Goal: Book appointment/travel/reservation

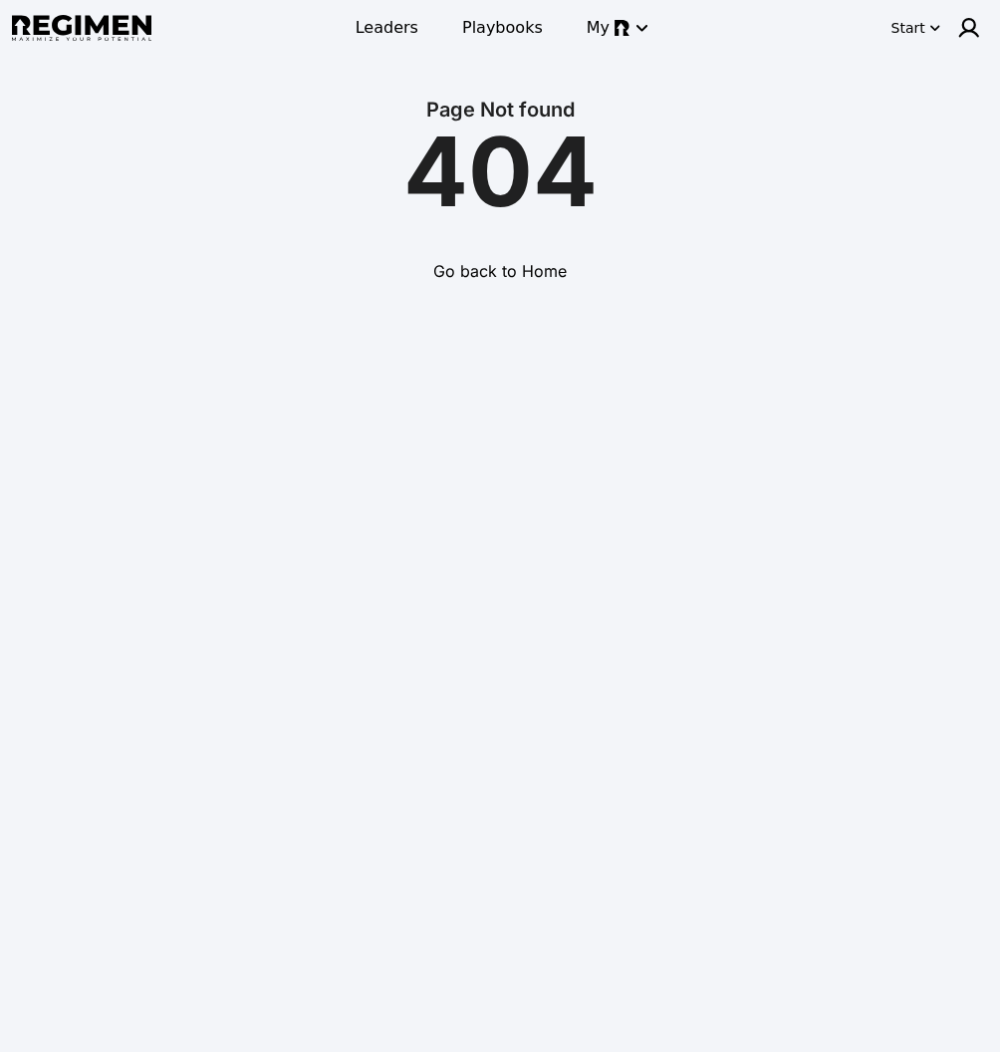
click at [94, 23] on img at bounding box center [81, 28] width 139 height 27
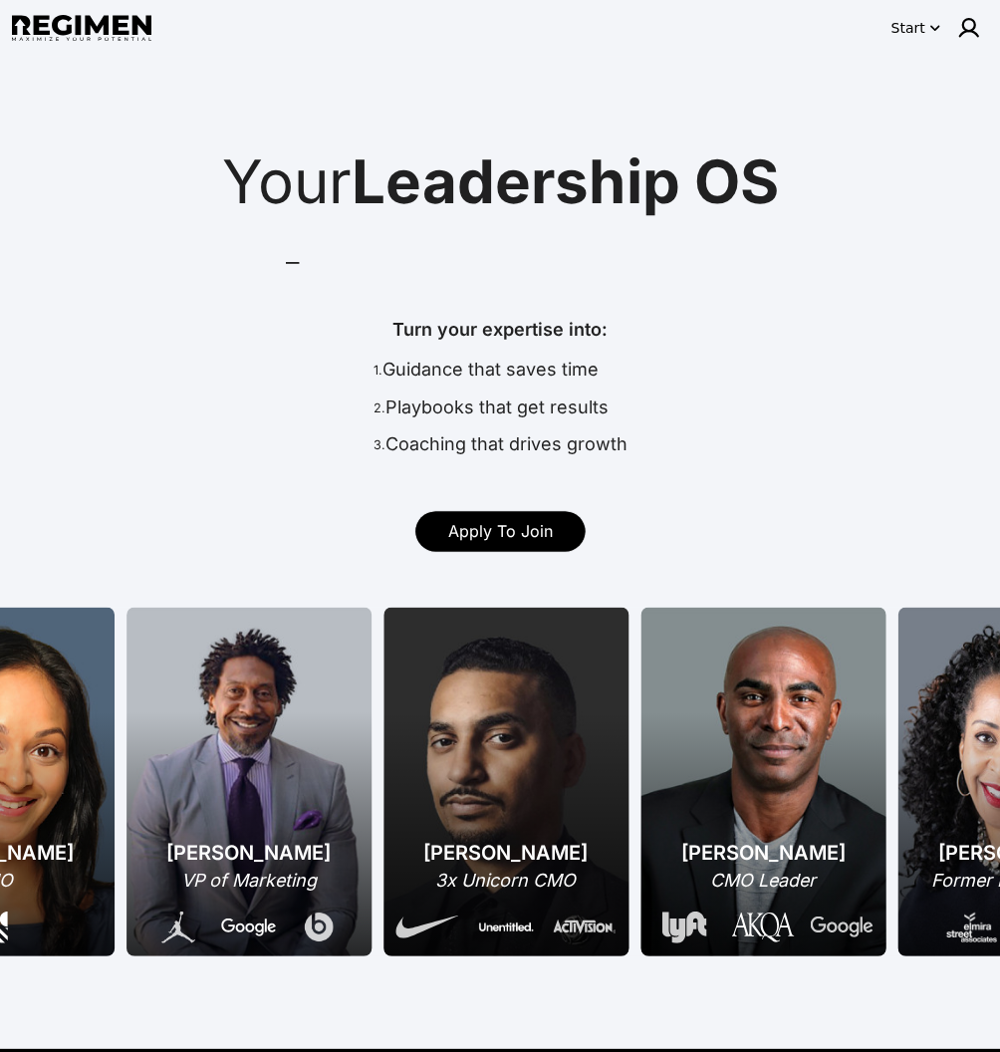
click at [926, 29] on icon "button" at bounding box center [934, 28] width 20 height 20
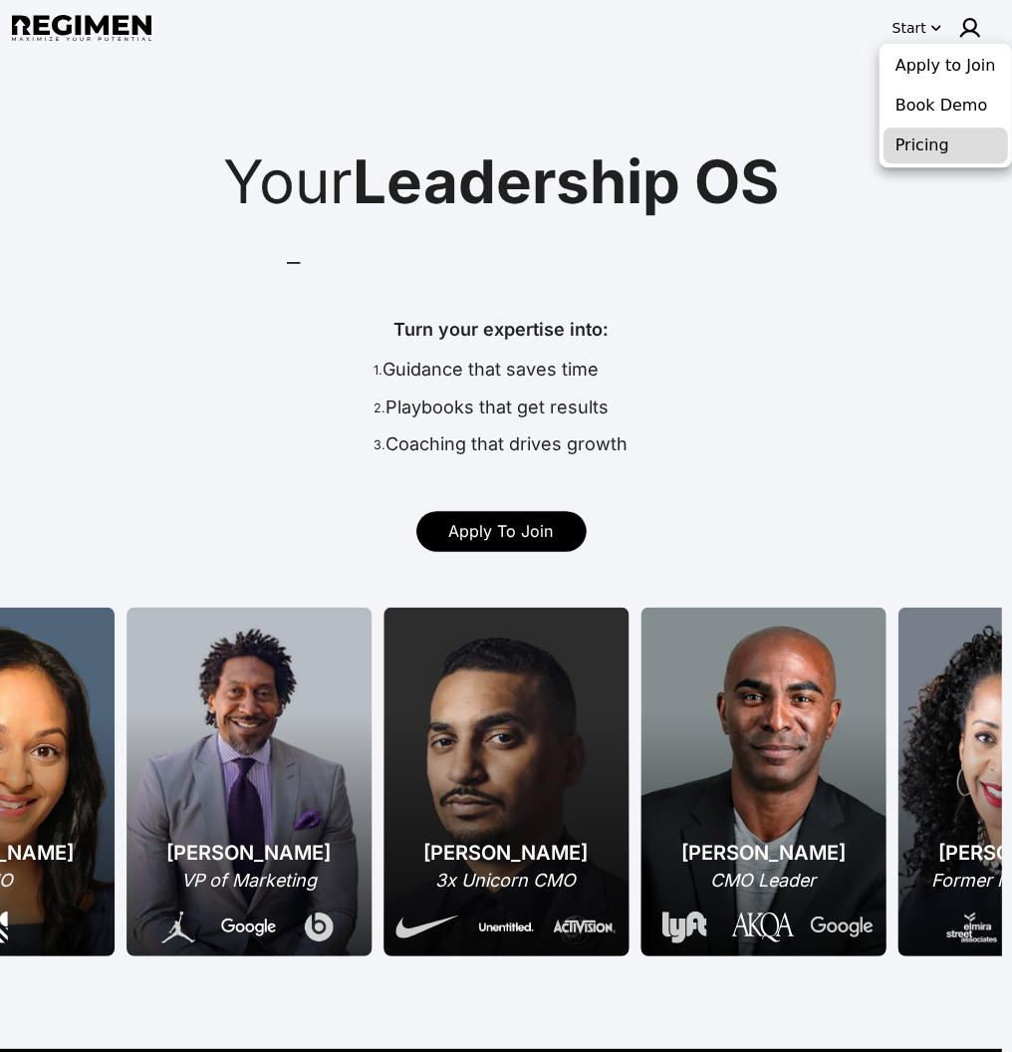
click at [913, 141] on button "Pricing" at bounding box center [945, 146] width 125 height 36
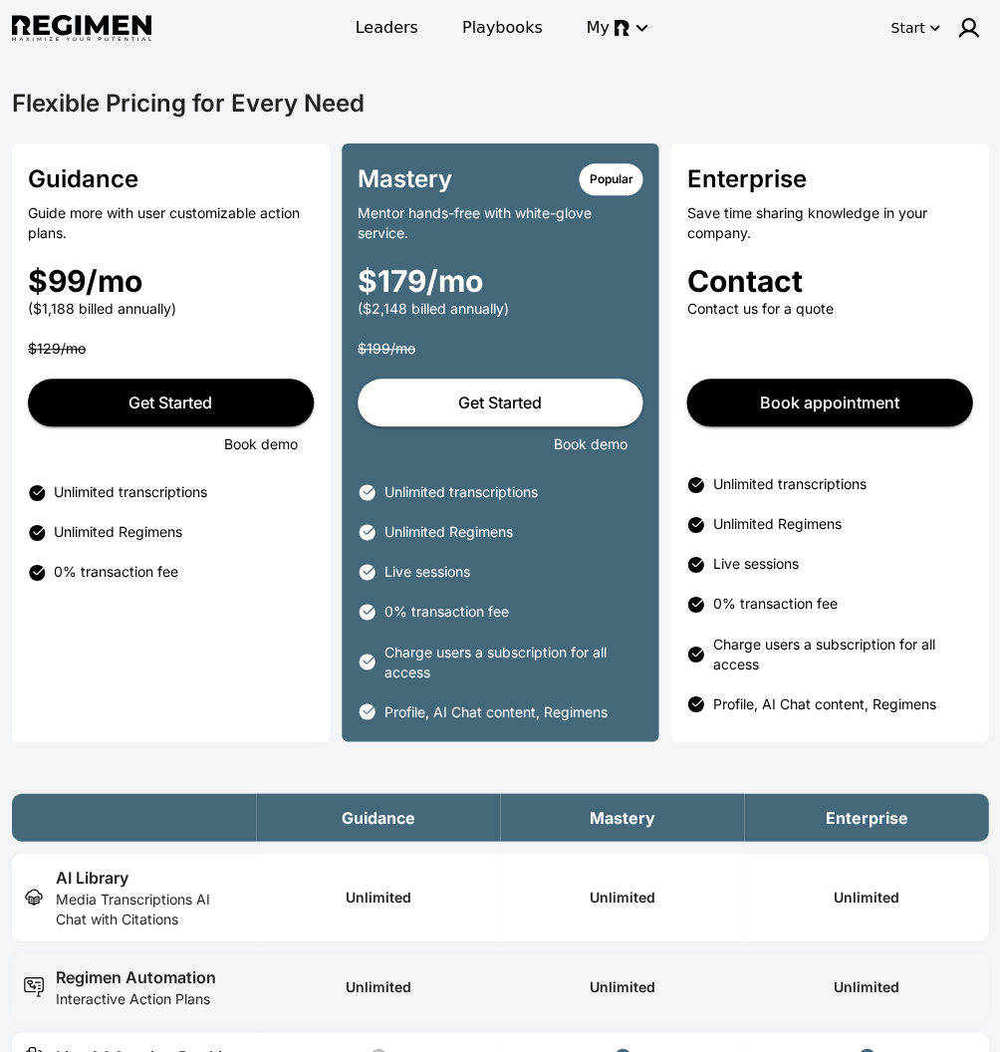
click at [70, 32] on img at bounding box center [81, 28] width 139 height 27
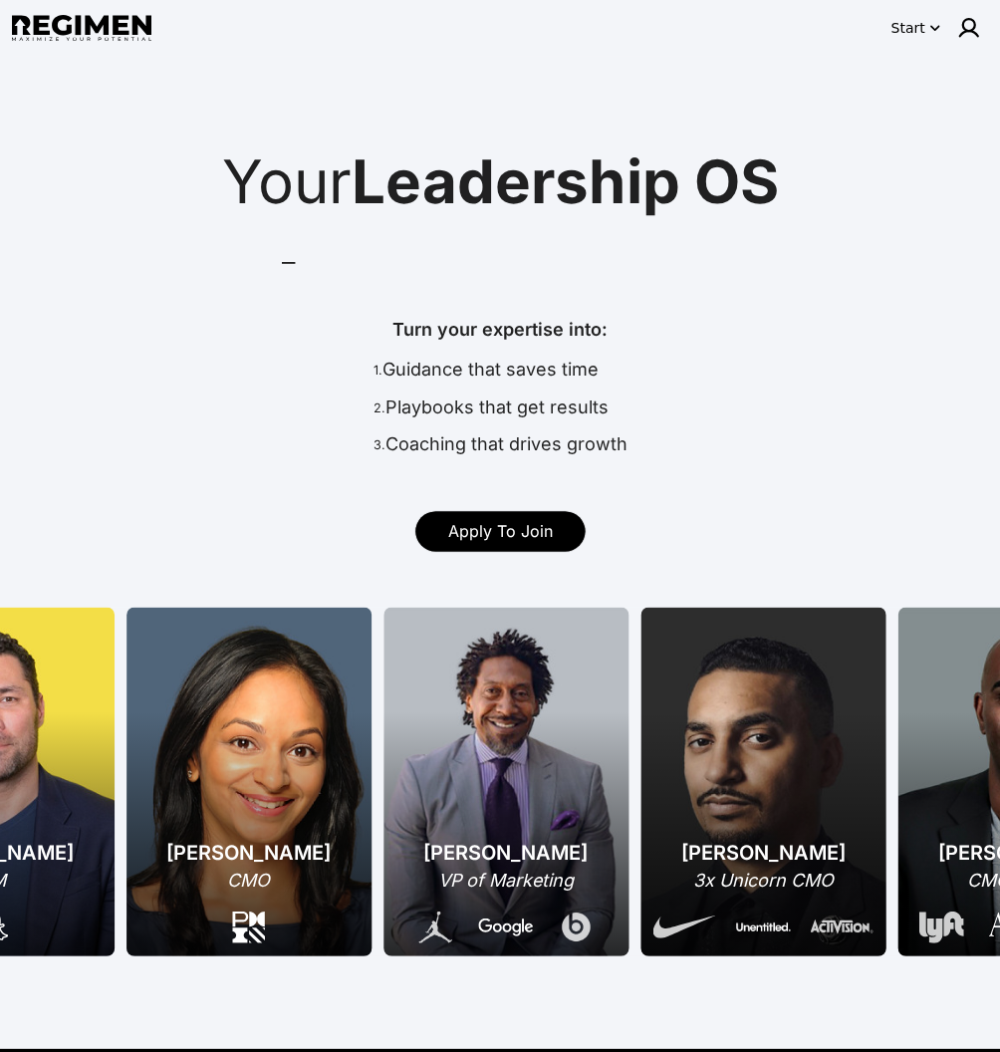
click at [566, 746] on div "Daryl Butler VP of Marketing" at bounding box center [506, 781] width 245 height 349
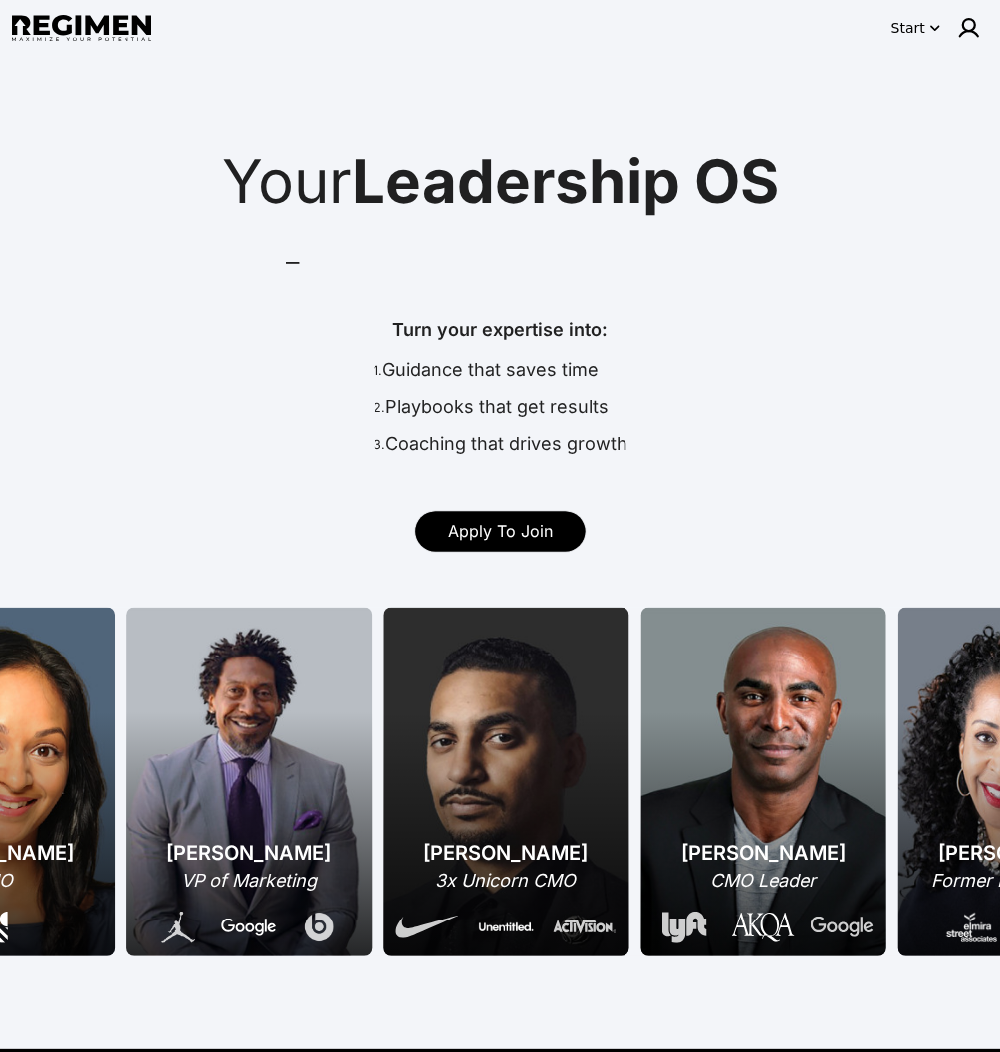
click at [693, 363] on div "Turn your expertise into: 1. Guidance that saves time 2. Playbooks that get res…" at bounding box center [500, 391] width 984 height 150
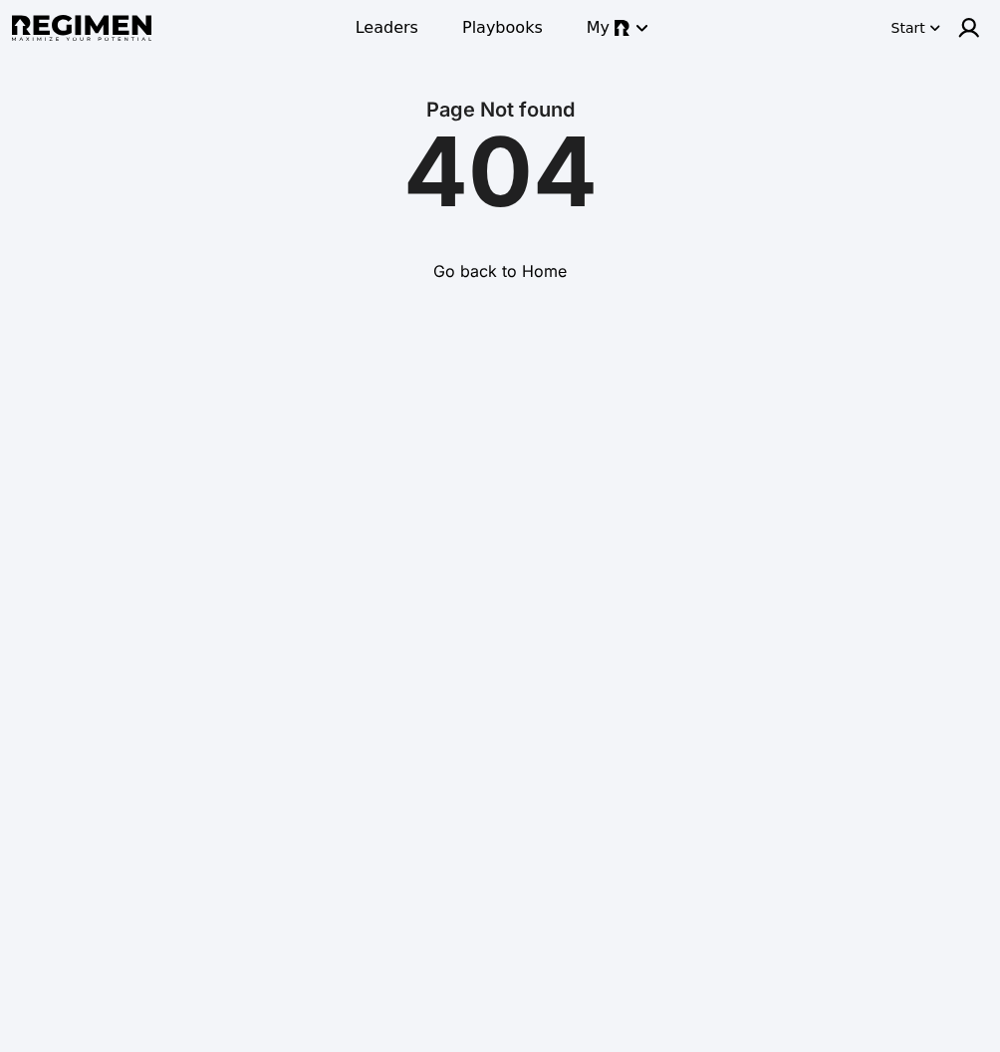
click at [109, 28] on img at bounding box center [81, 28] width 139 height 27
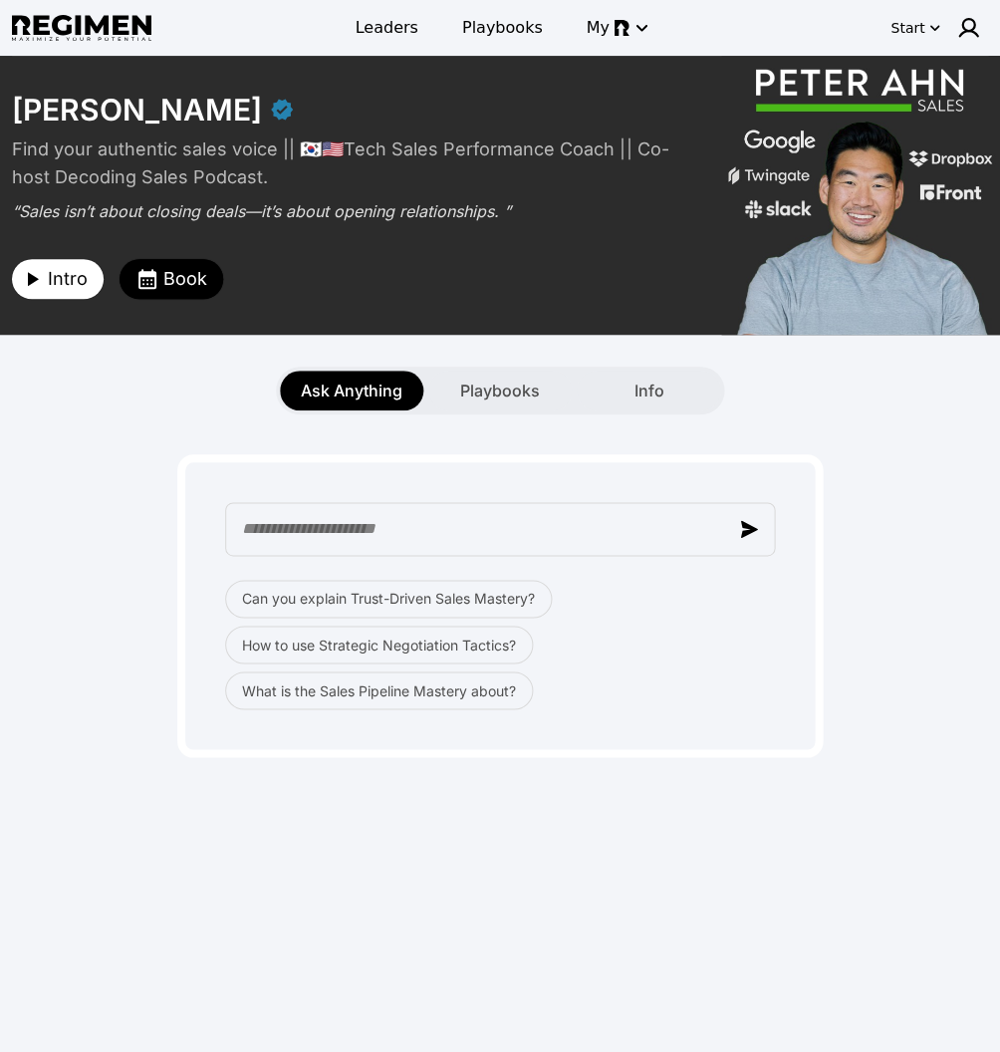
click at [82, 29] on img at bounding box center [81, 28] width 139 height 27
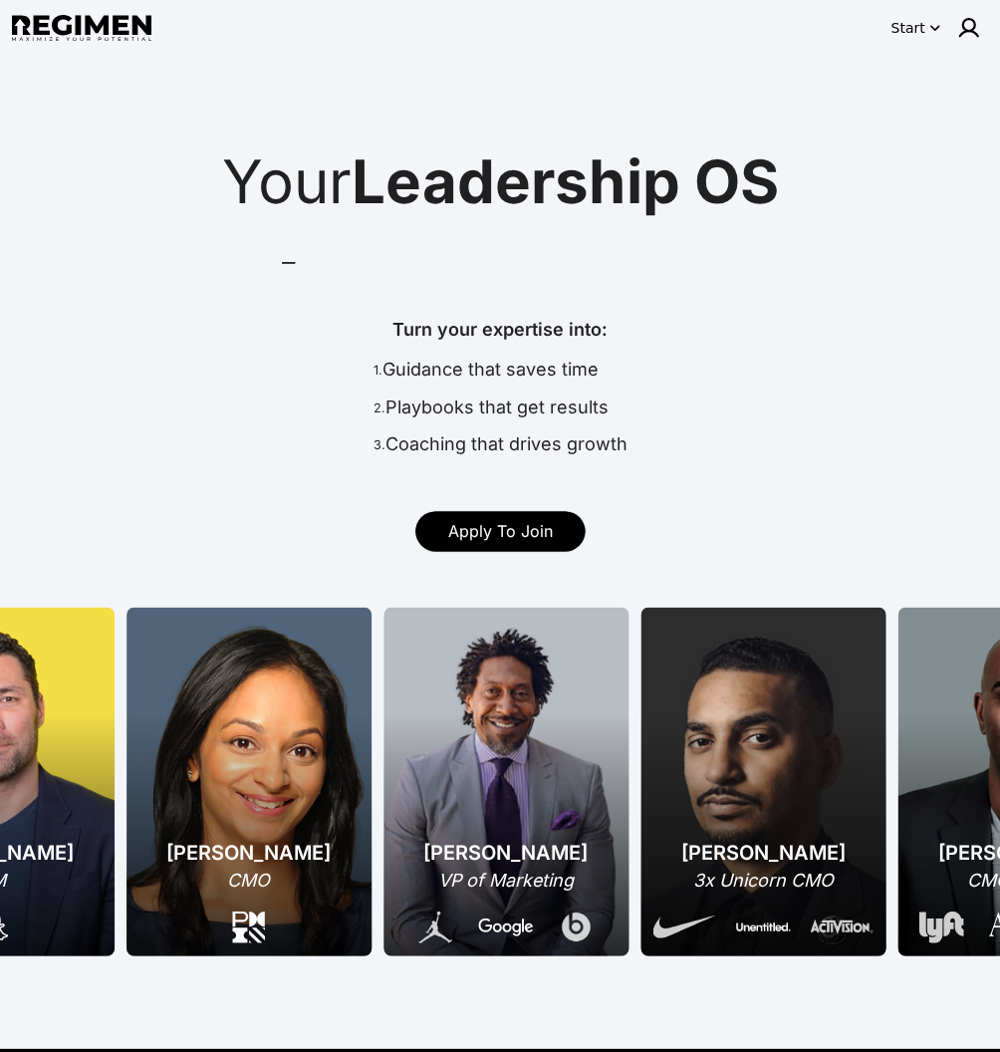
click at [915, 32] on div "Start" at bounding box center [908, 28] width 34 height 20
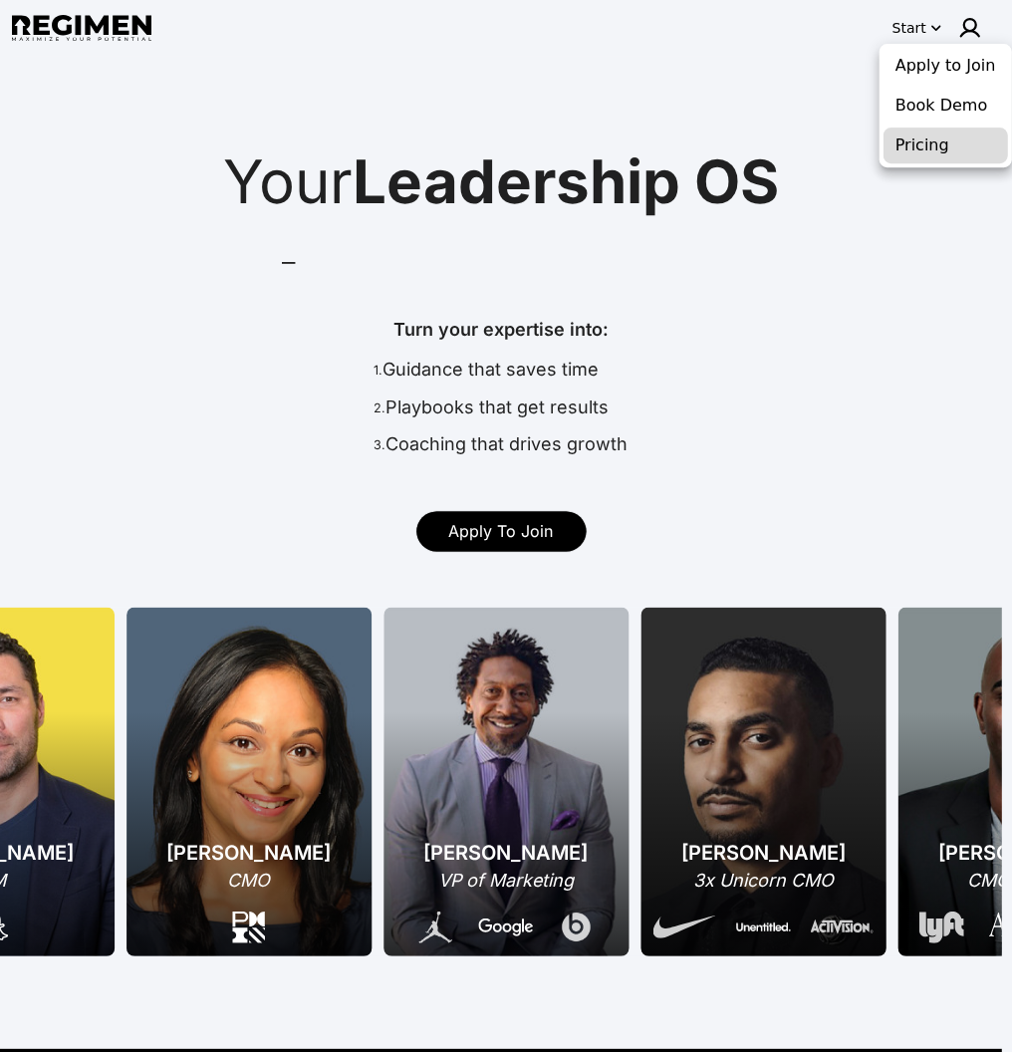
click at [948, 146] on button "Pricing" at bounding box center [945, 146] width 125 height 36
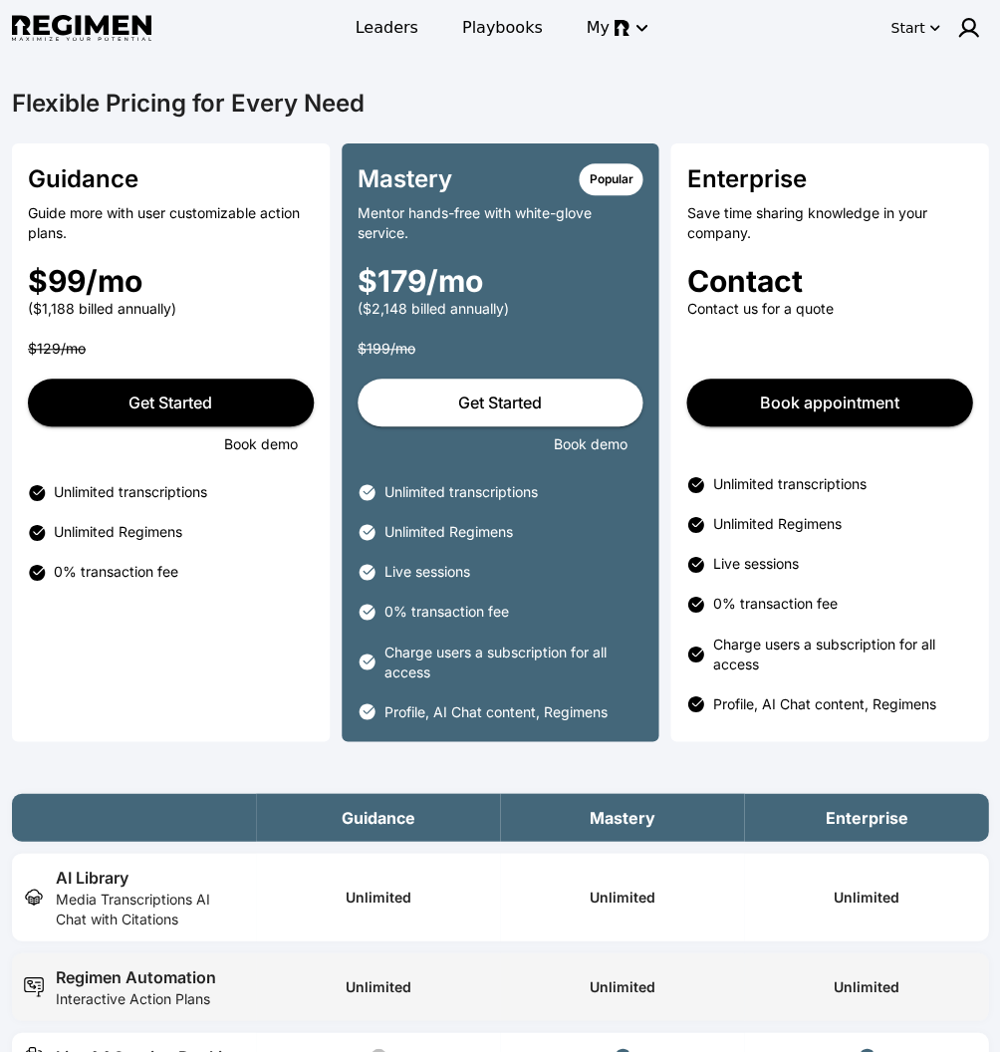
click at [91, 28] on img at bounding box center [81, 28] width 139 height 27
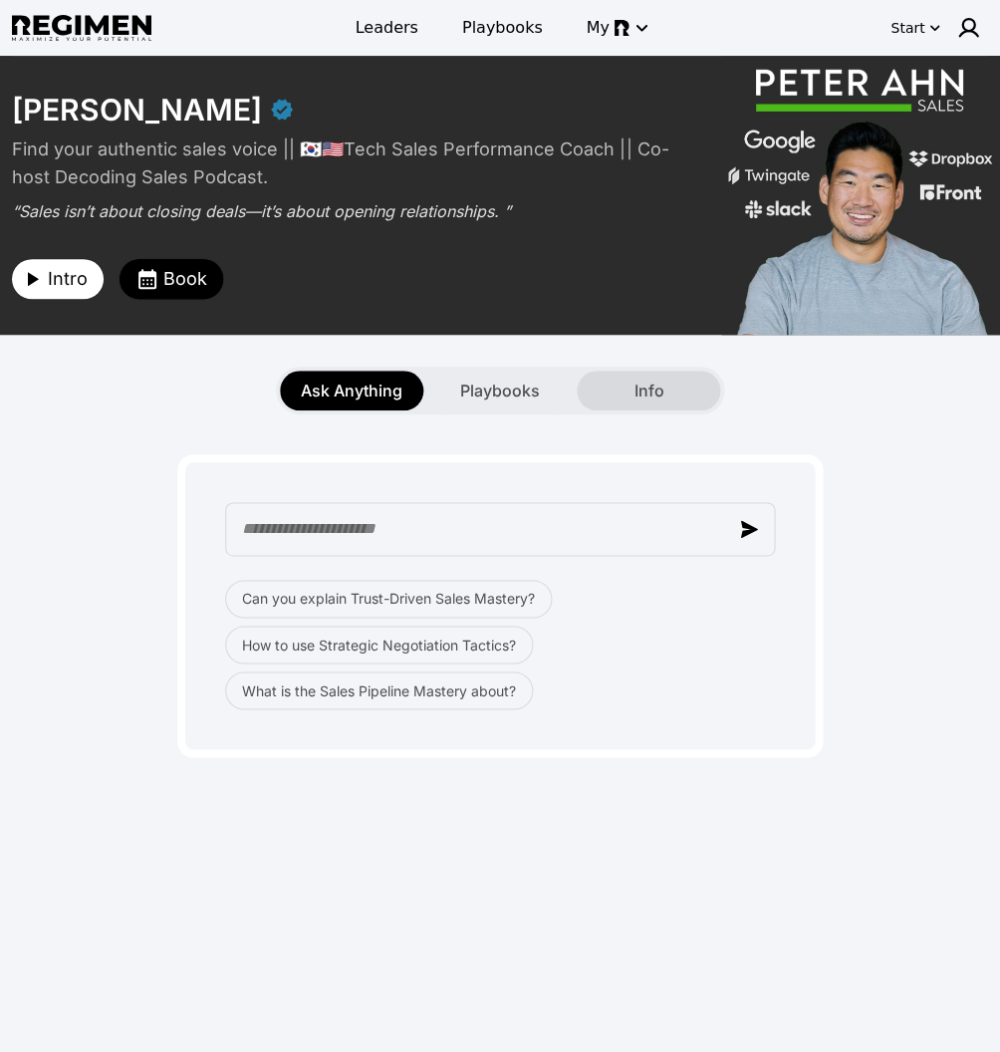
click at [621, 386] on div "Info" at bounding box center [648, 391] width 143 height 40
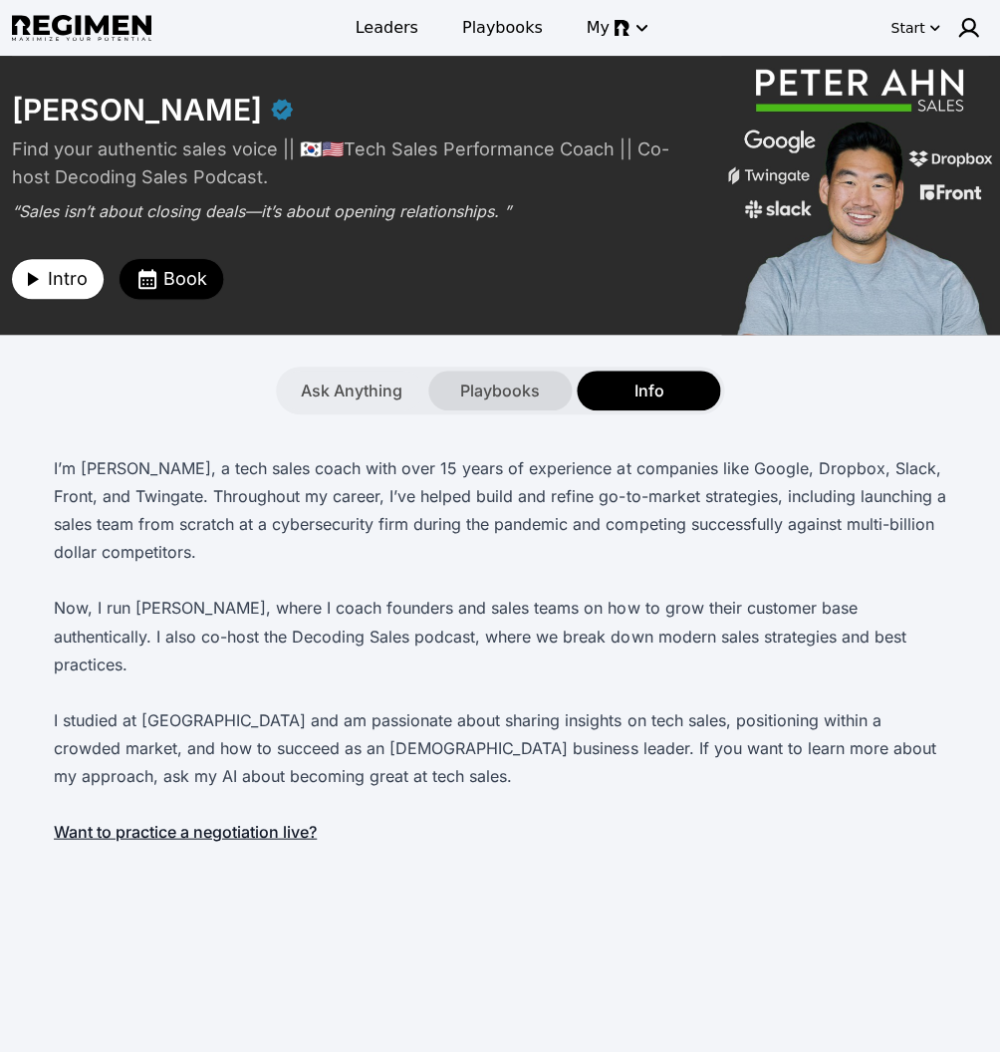
click at [461, 383] on span "Playbooks" at bounding box center [500, 391] width 80 height 24
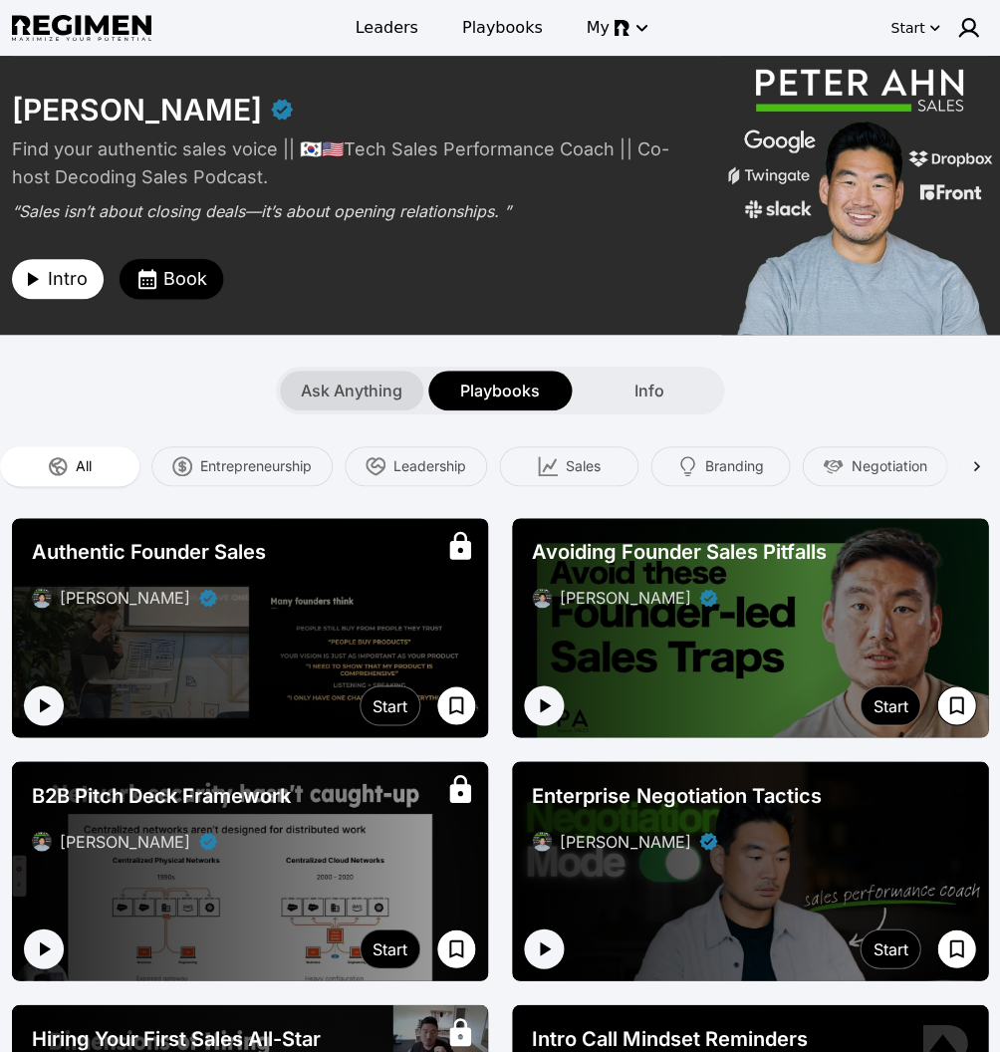
click at [339, 391] on span "Ask Anything" at bounding box center [352, 391] width 102 height 24
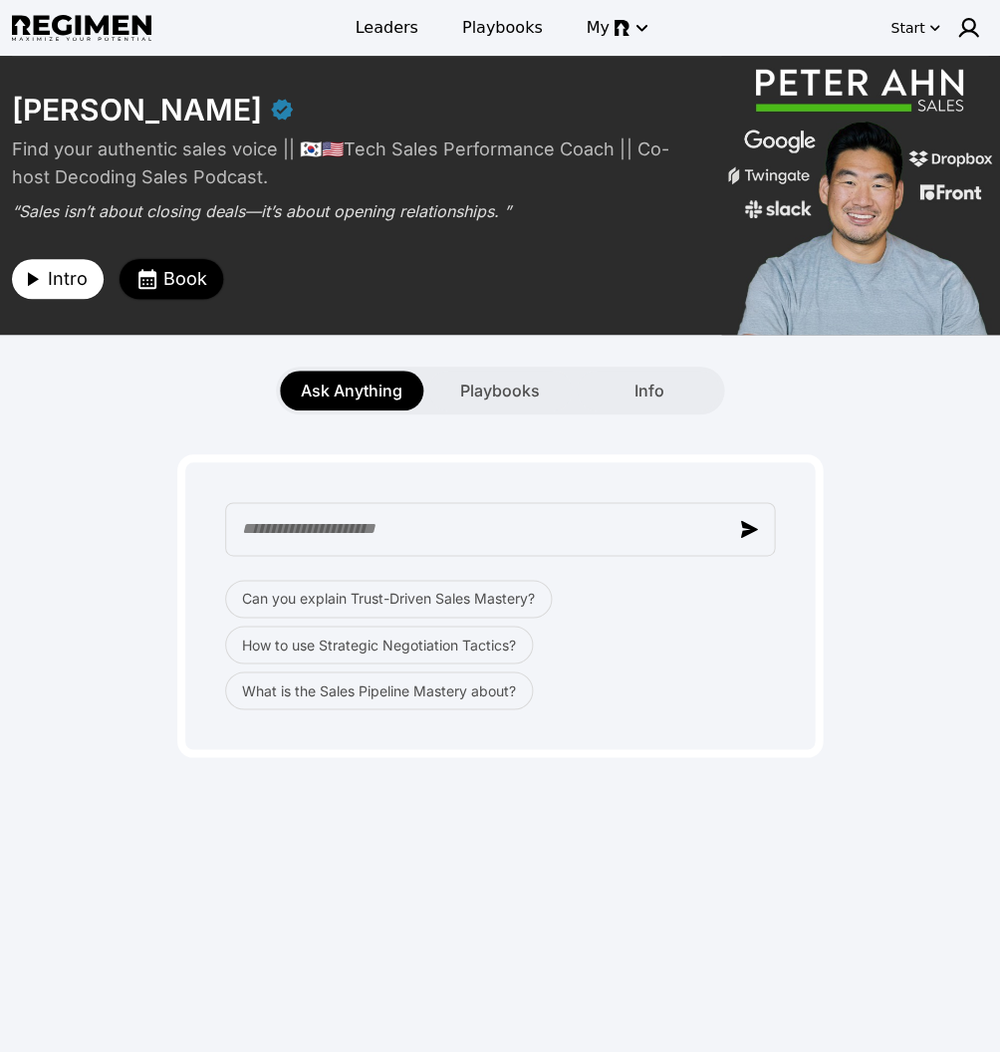
click at [163, 275] on span "Book" at bounding box center [185, 279] width 44 height 28
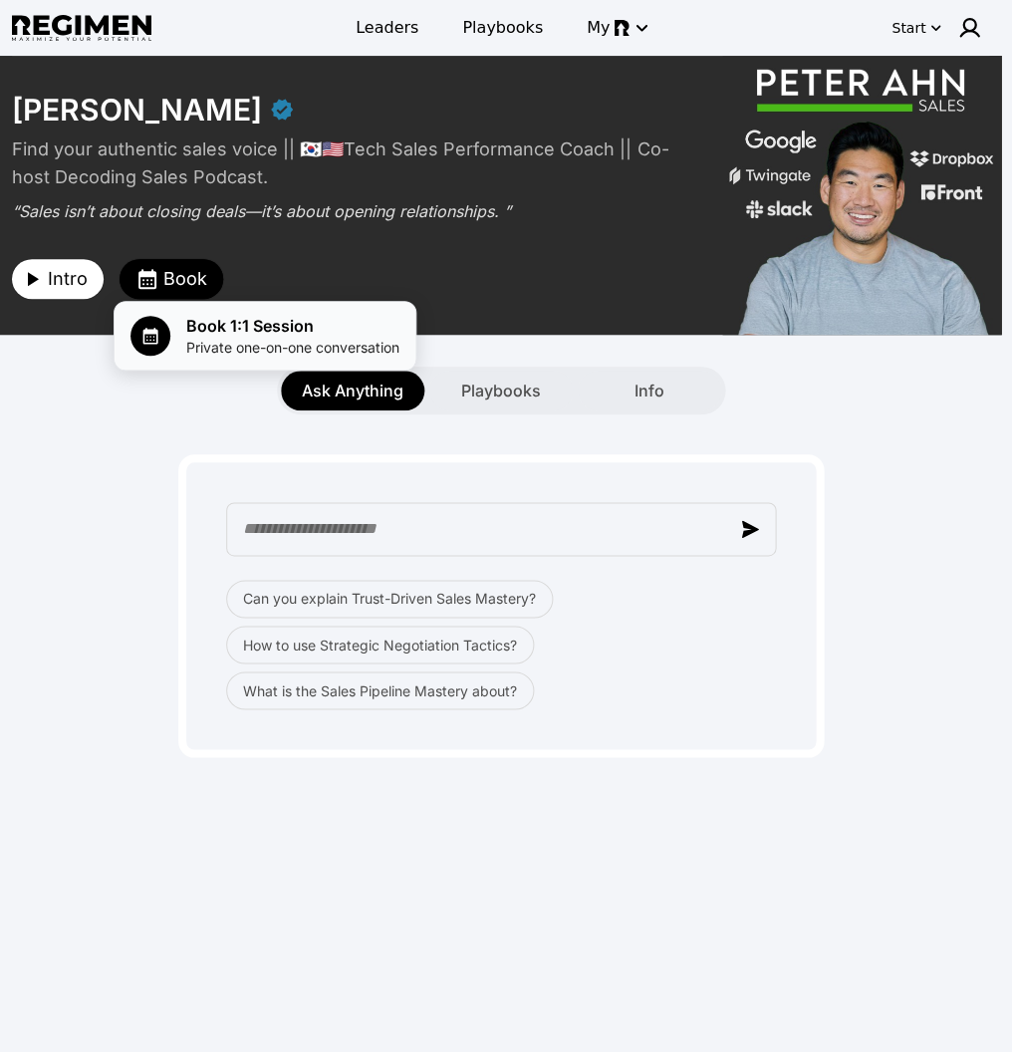
click at [223, 326] on span "Book 1:1 Session" at bounding box center [292, 326] width 213 height 24
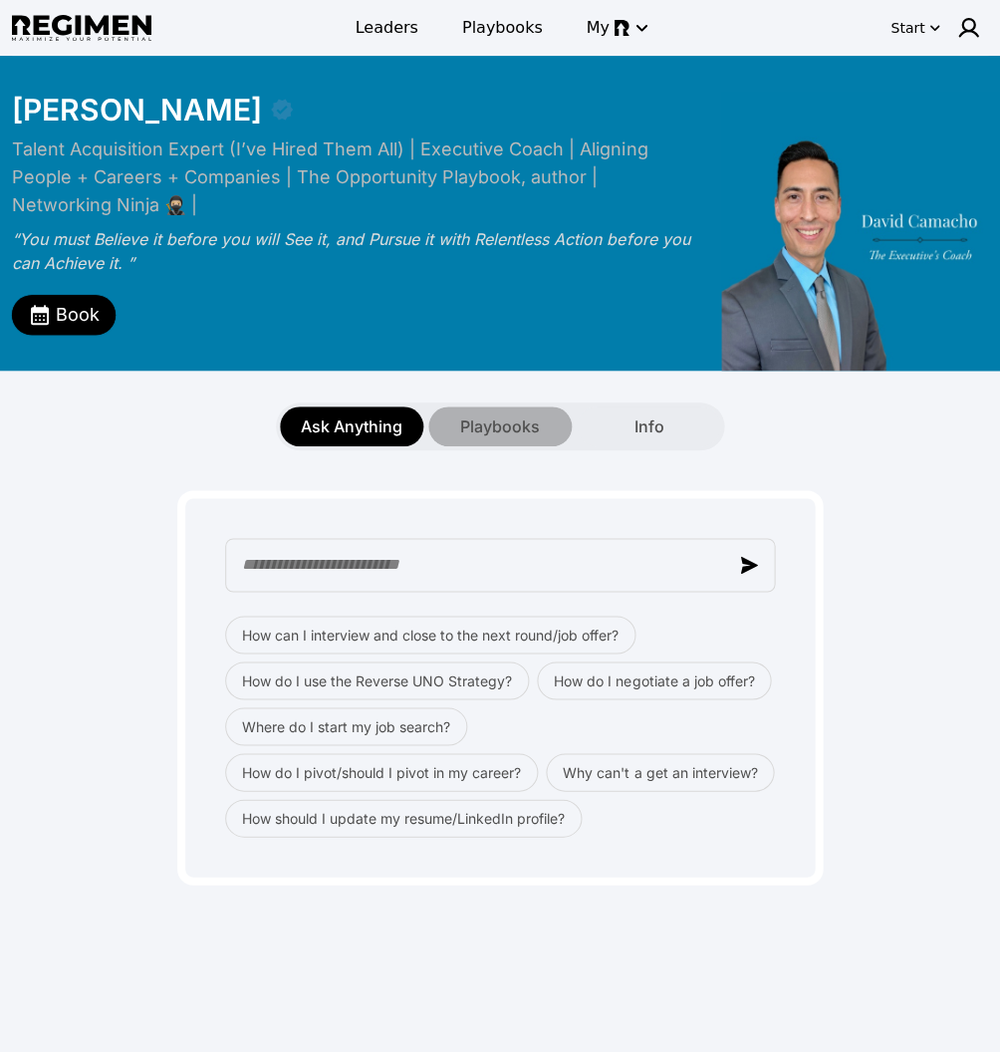
click at [480, 422] on span "Playbooks" at bounding box center [500, 426] width 80 height 24
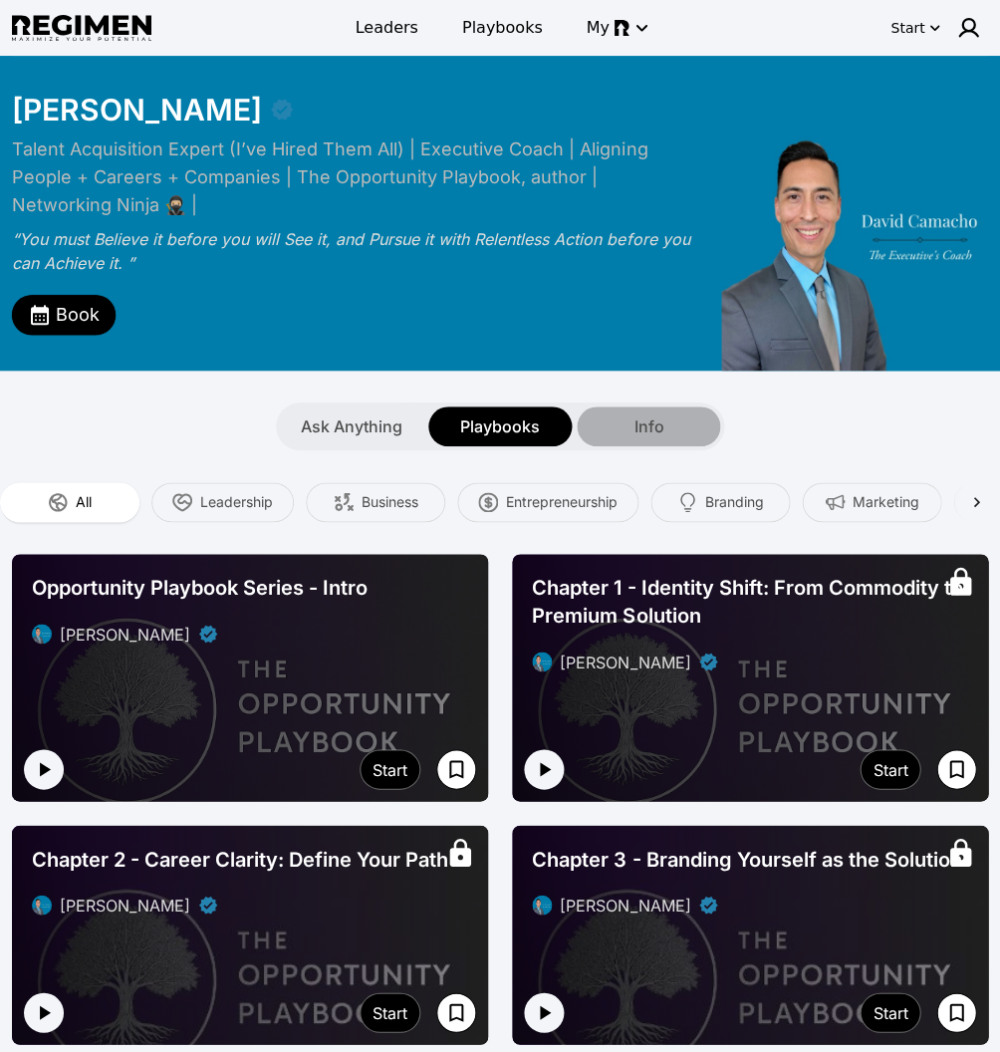
click at [653, 422] on span "Info" at bounding box center [649, 426] width 30 height 24
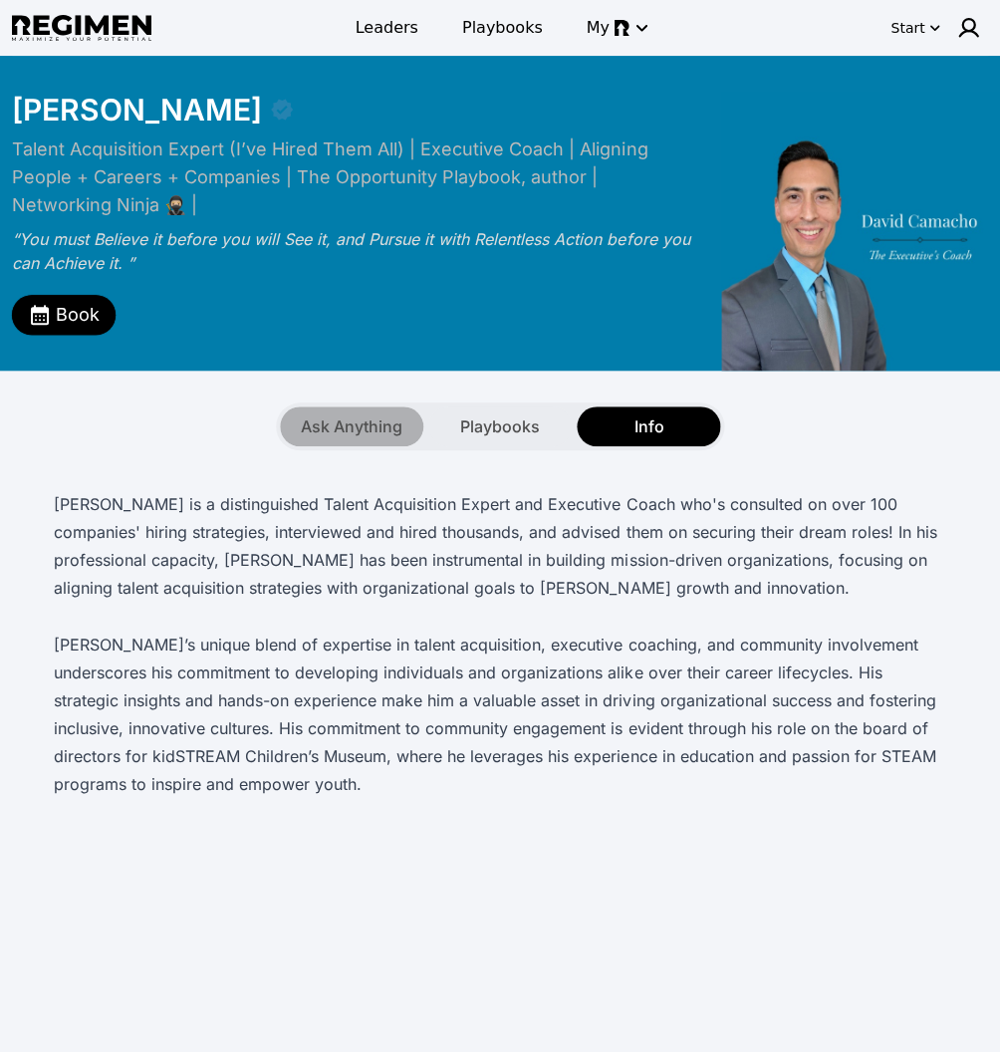
click at [341, 439] on div "Ask Anything" at bounding box center [351, 426] width 143 height 40
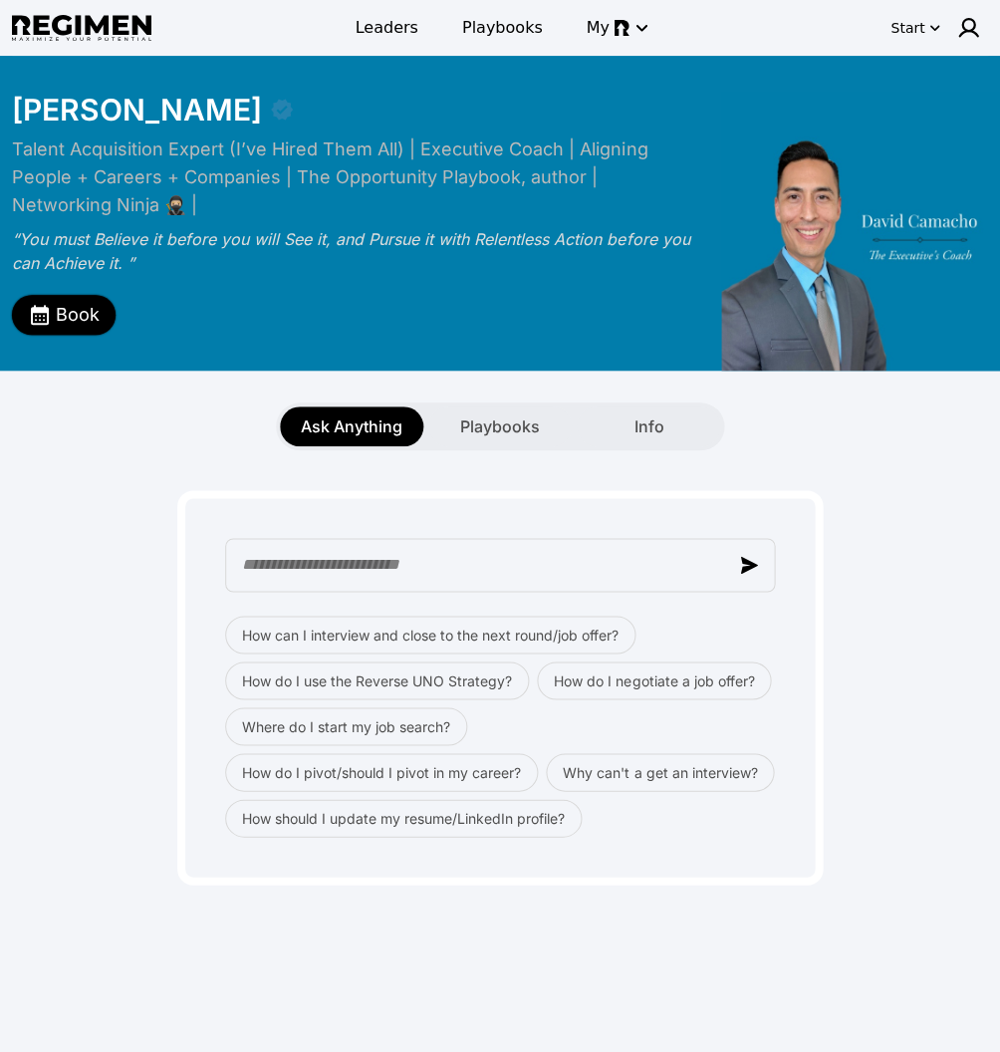
click at [66, 319] on span "Book" at bounding box center [78, 315] width 44 height 28
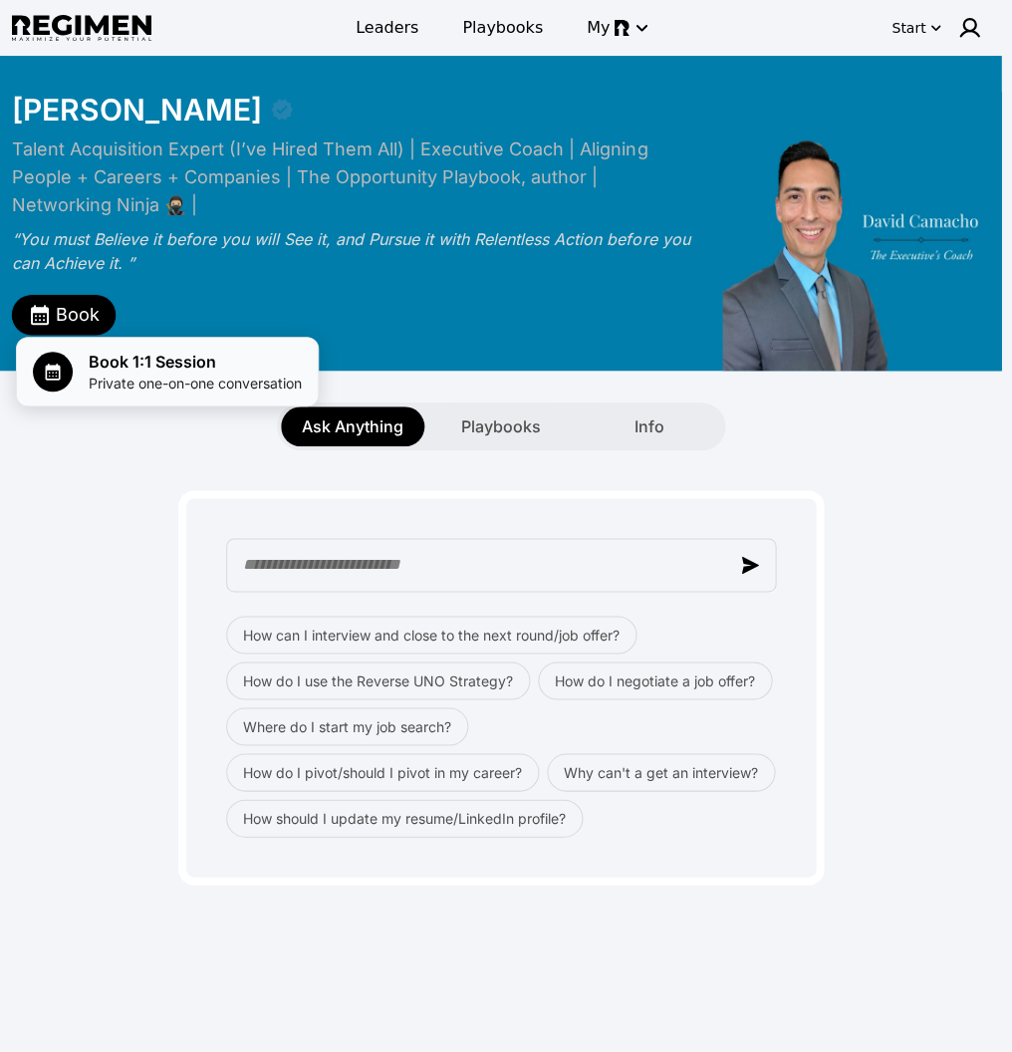
click at [136, 384] on span "Private one-on-one conversation" at bounding box center [195, 384] width 213 height 20
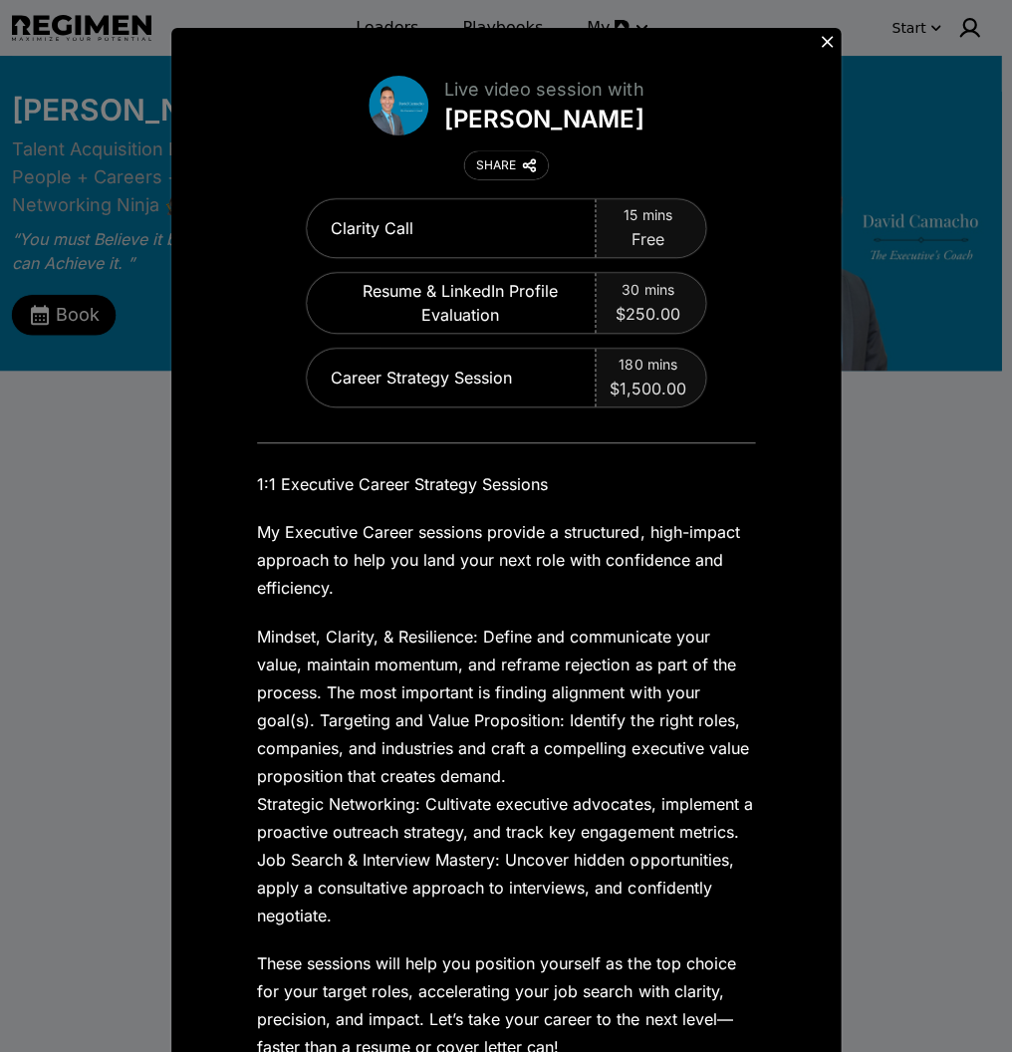
click at [817, 34] on icon at bounding box center [827, 42] width 20 height 20
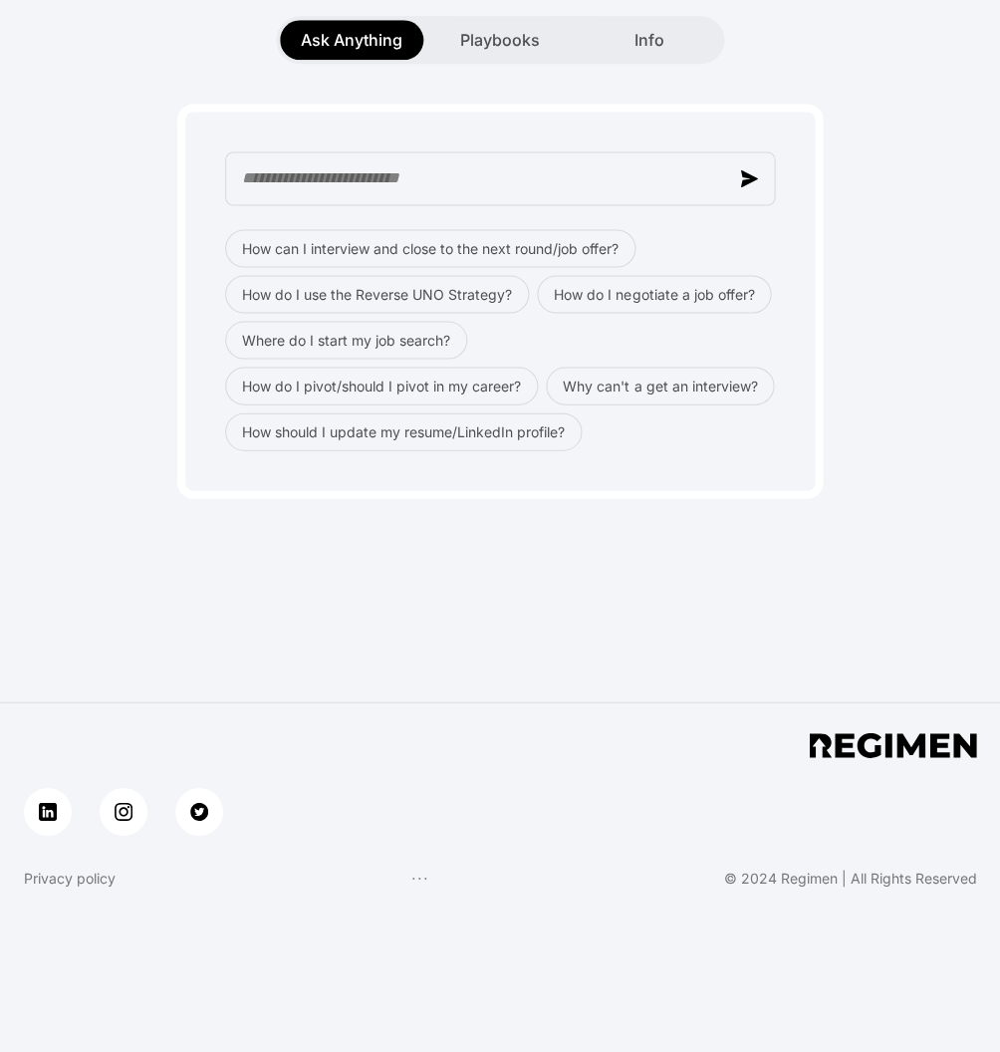
scroll to position [124, 0]
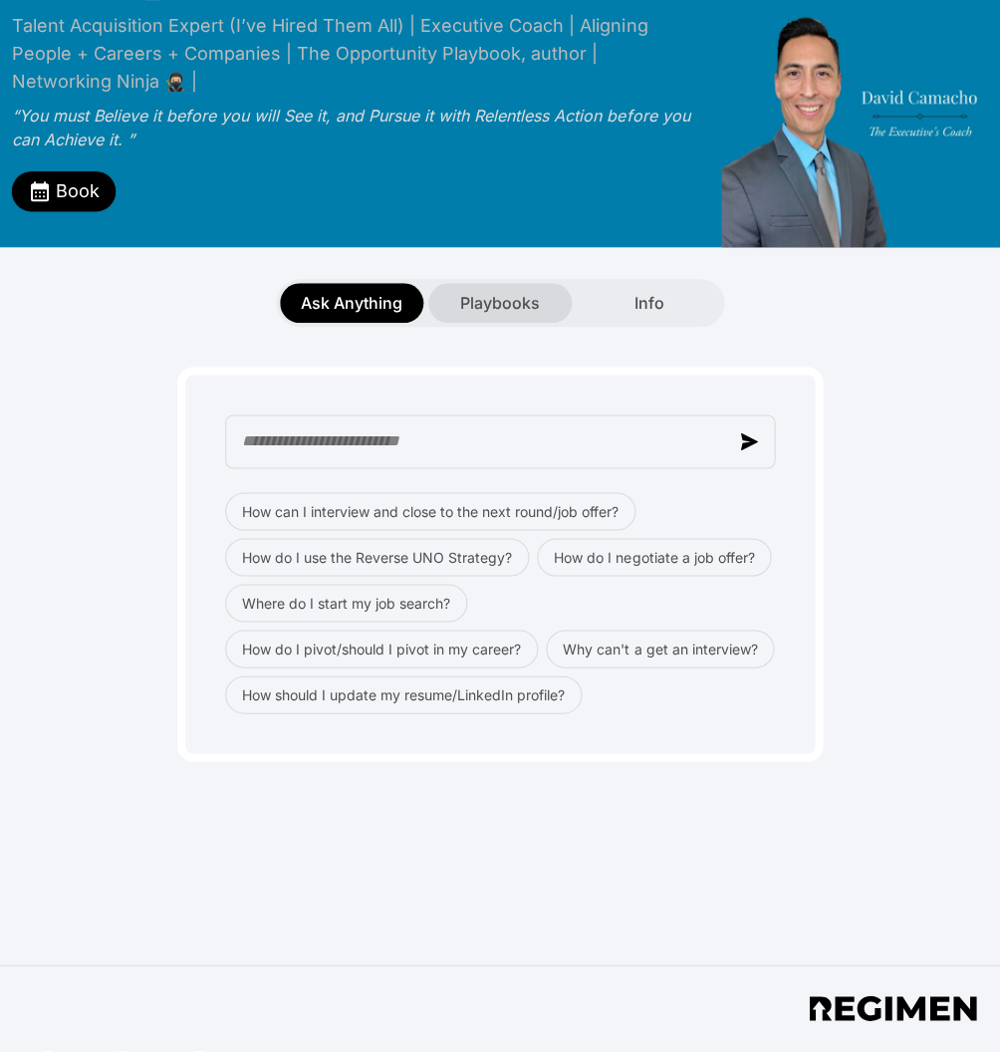
click at [494, 314] on span "Playbooks" at bounding box center [500, 303] width 80 height 24
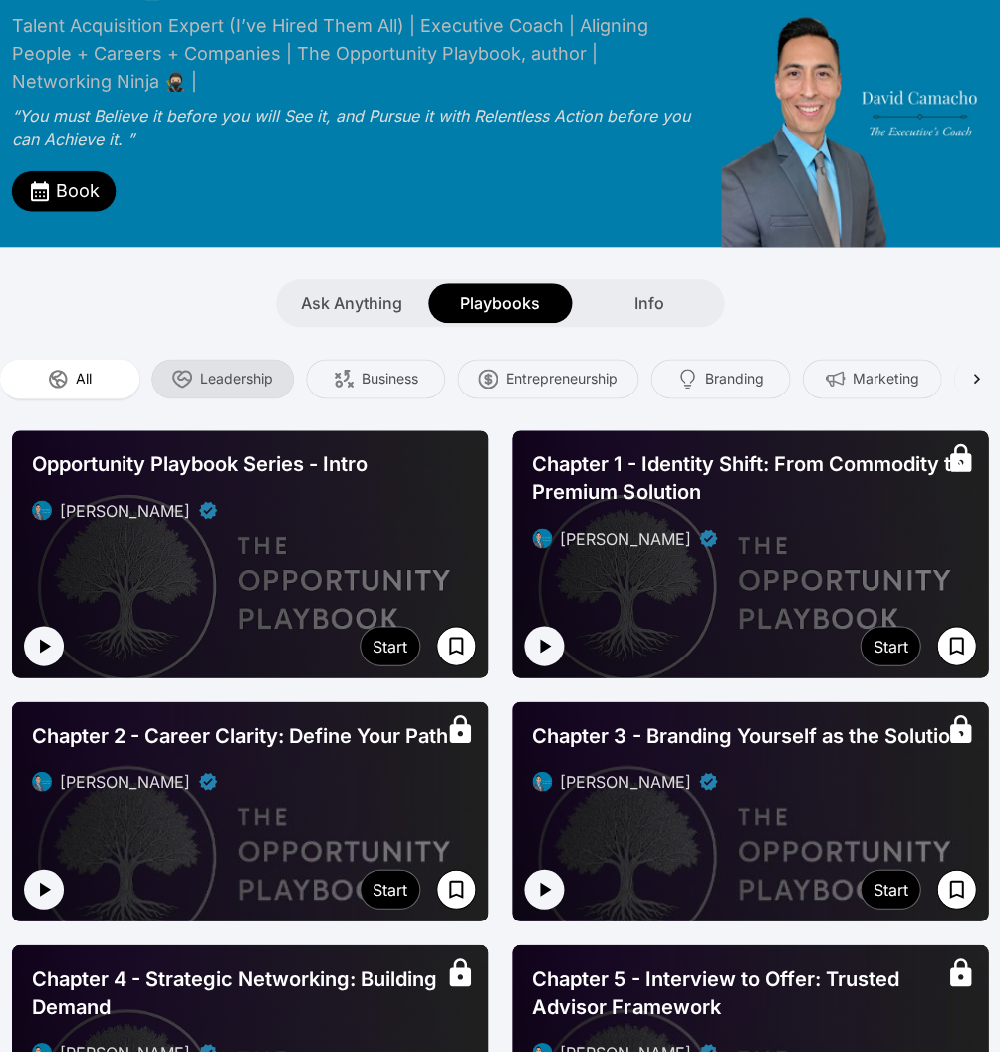
click at [271, 379] on span "Leadership" at bounding box center [236, 379] width 73 height 20
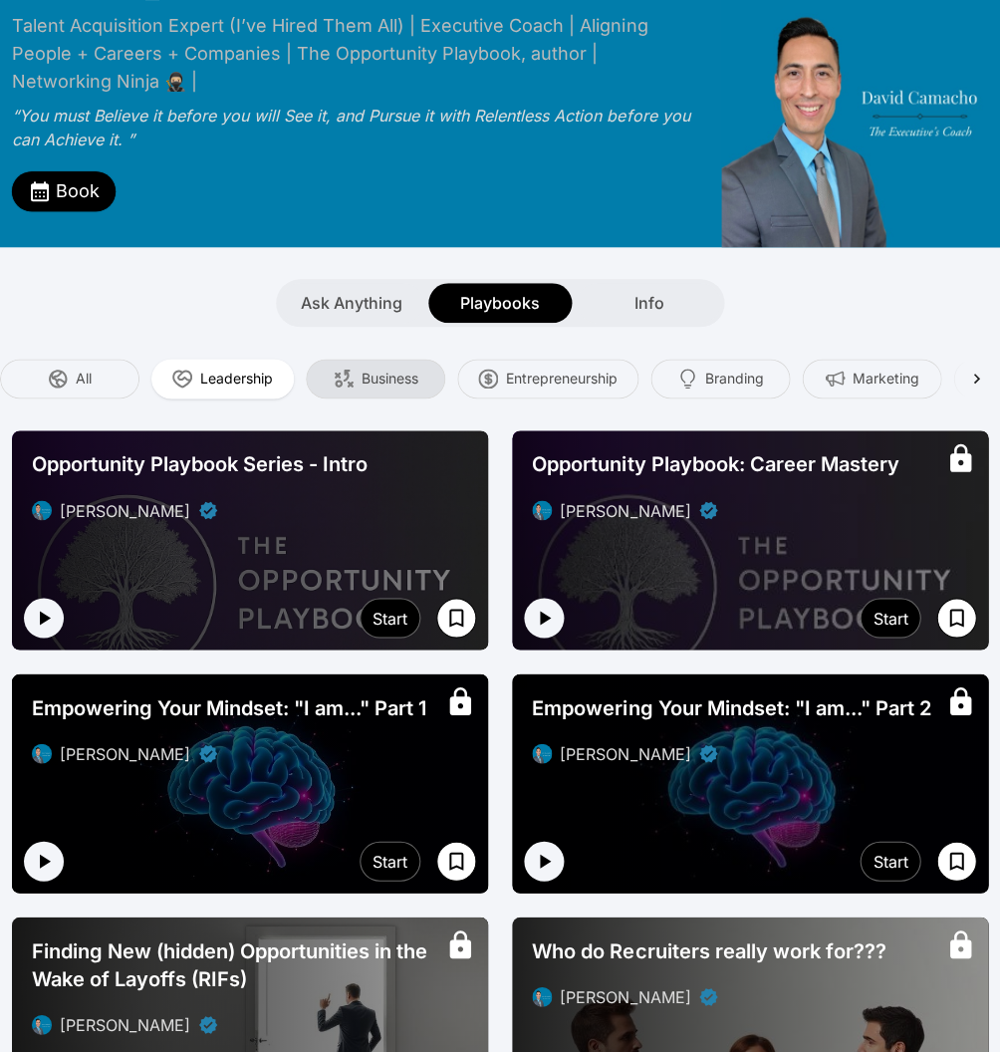
click at [355, 383] on div "Business" at bounding box center [375, 379] width 139 height 40
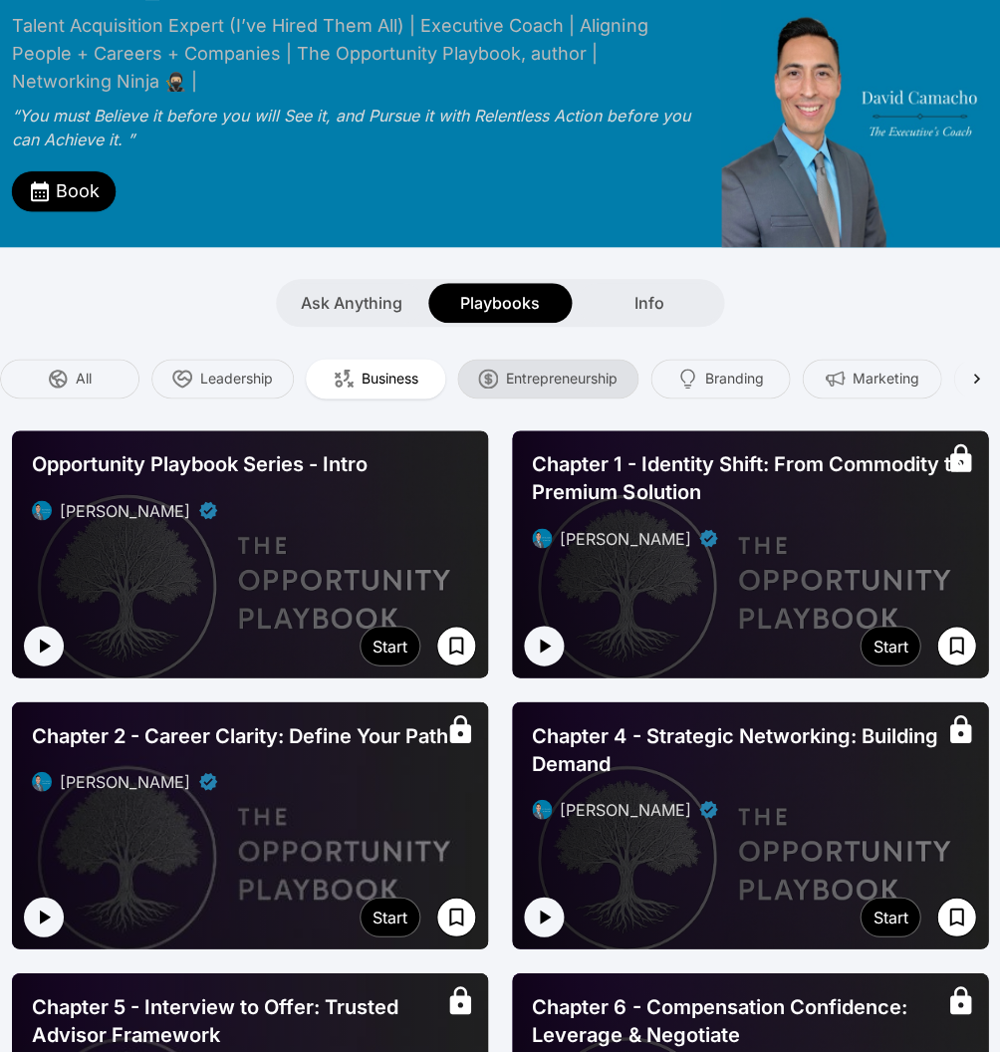
click at [543, 383] on span "Entrepreneurship" at bounding box center [562, 379] width 112 height 20
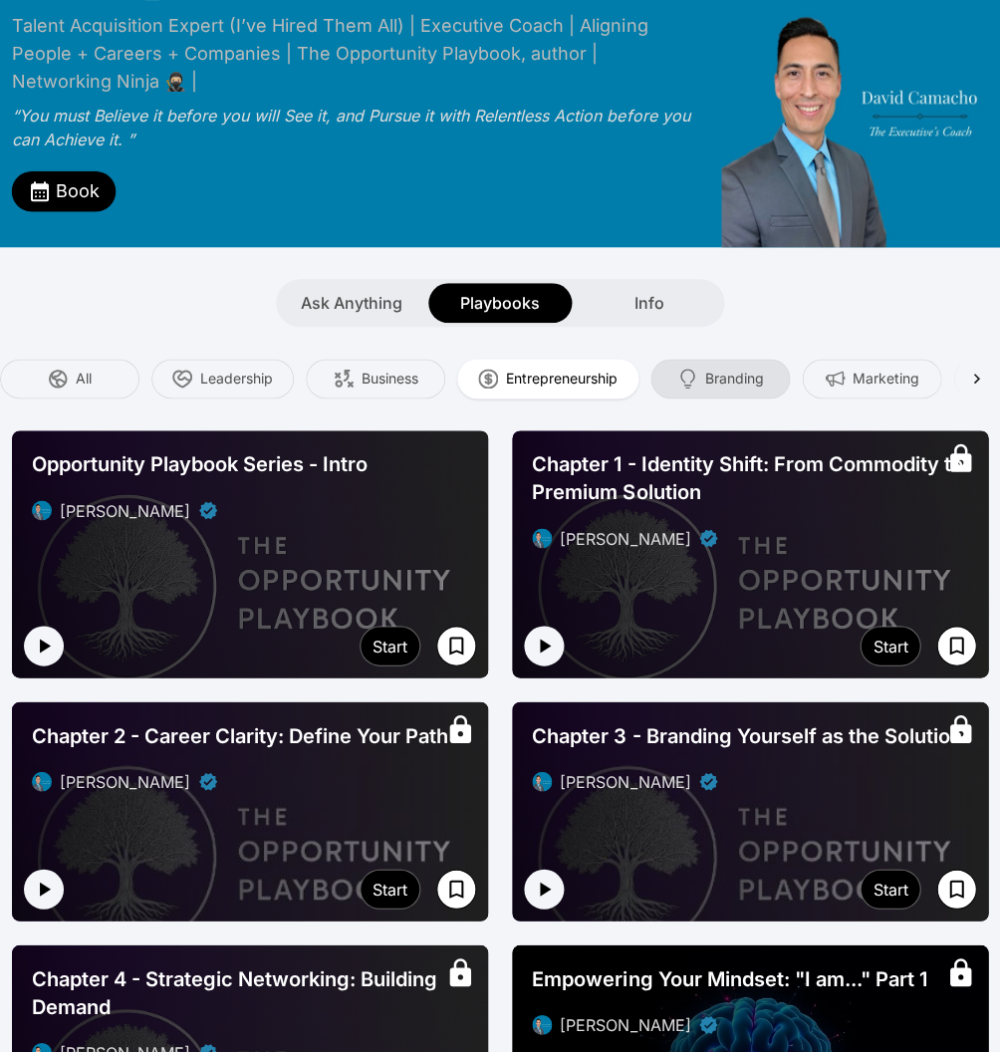
click at [682, 382] on img "button" at bounding box center [687, 379] width 20 height 20
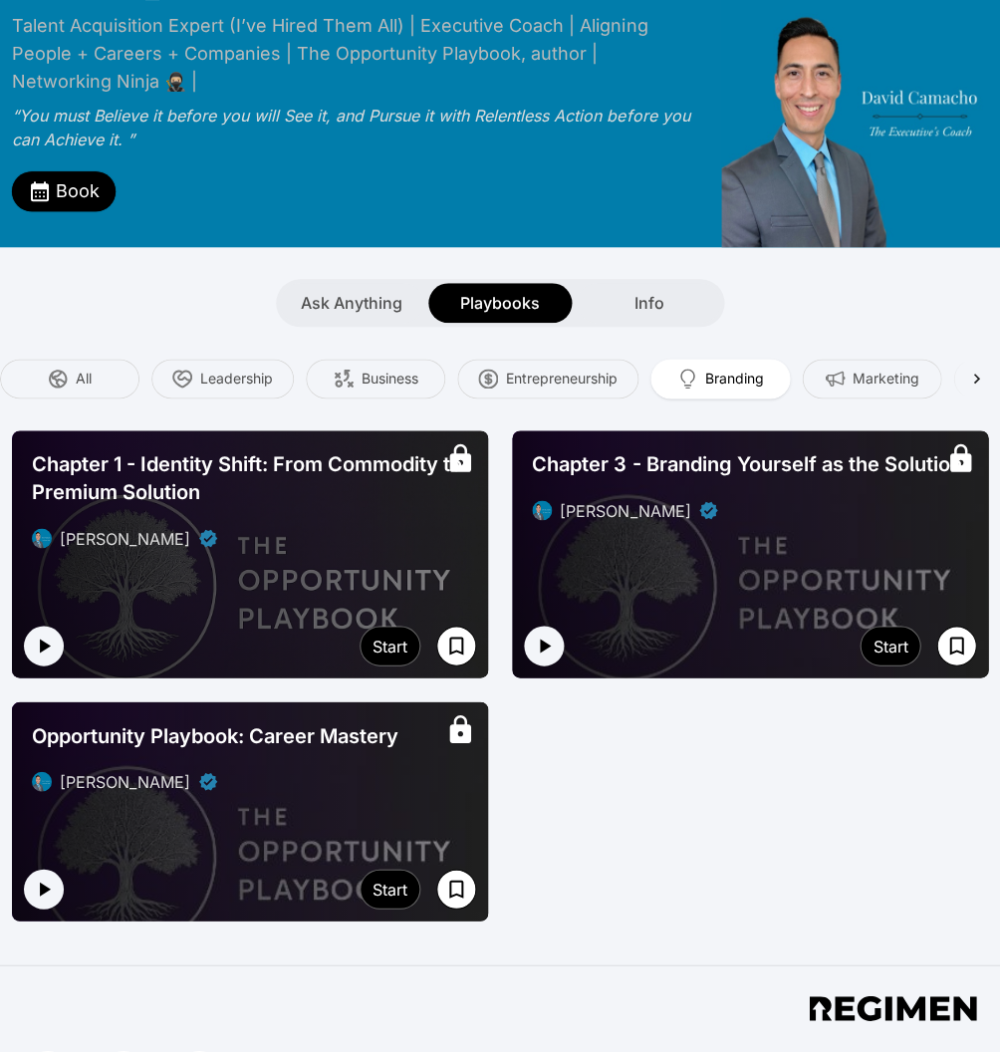
click at [773, 383] on div "Branding" at bounding box center [720, 379] width 139 height 40
click at [819, 381] on div "Marketing" at bounding box center [871, 379] width 139 height 40
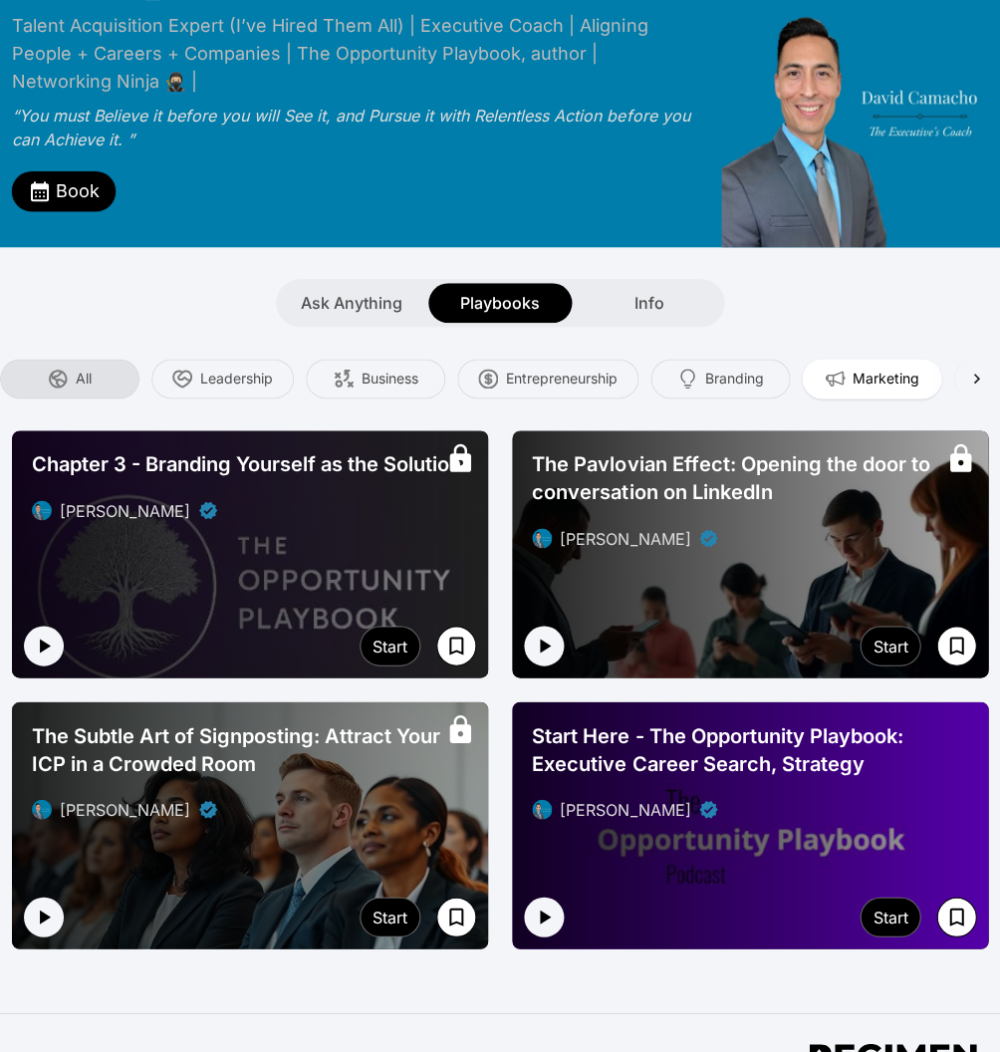
click at [92, 388] on div "All" at bounding box center [69, 379] width 139 height 40
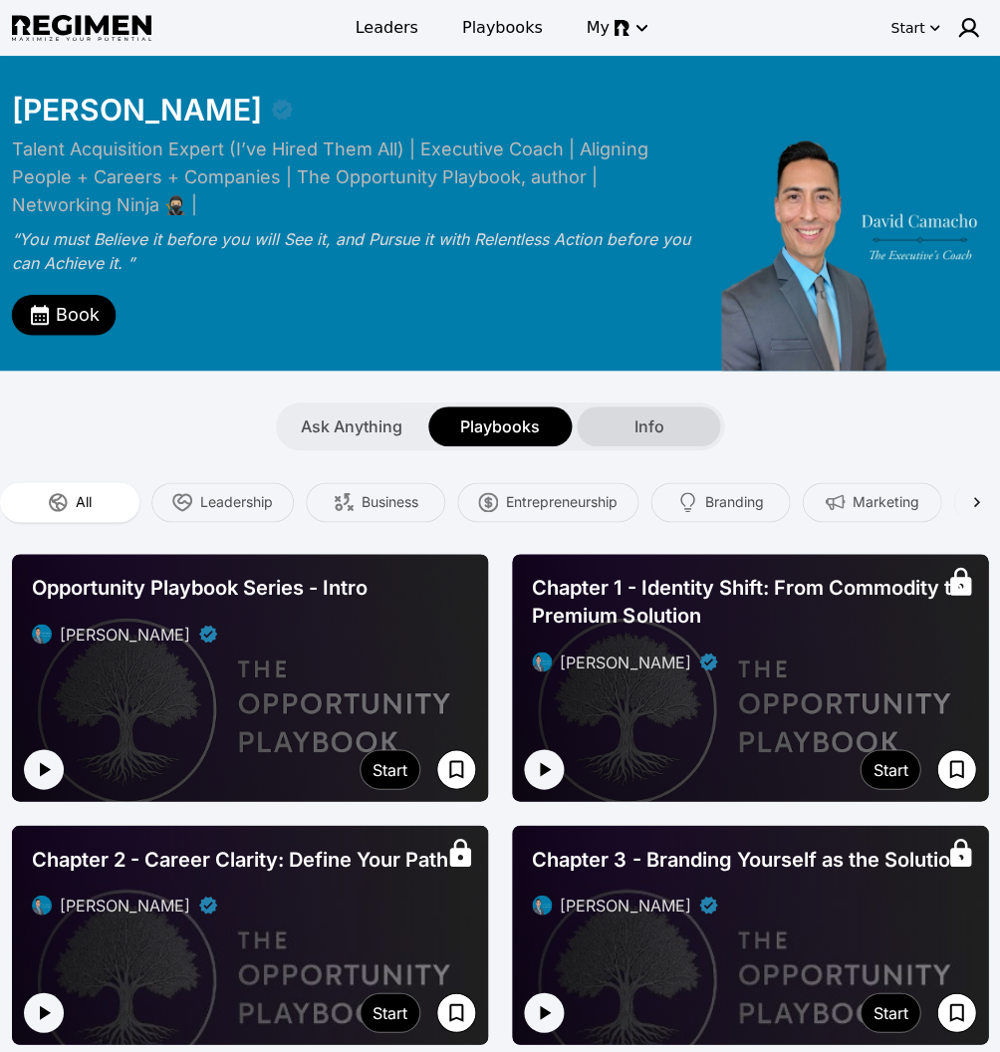
click at [654, 439] on div "Info" at bounding box center [648, 426] width 143 height 40
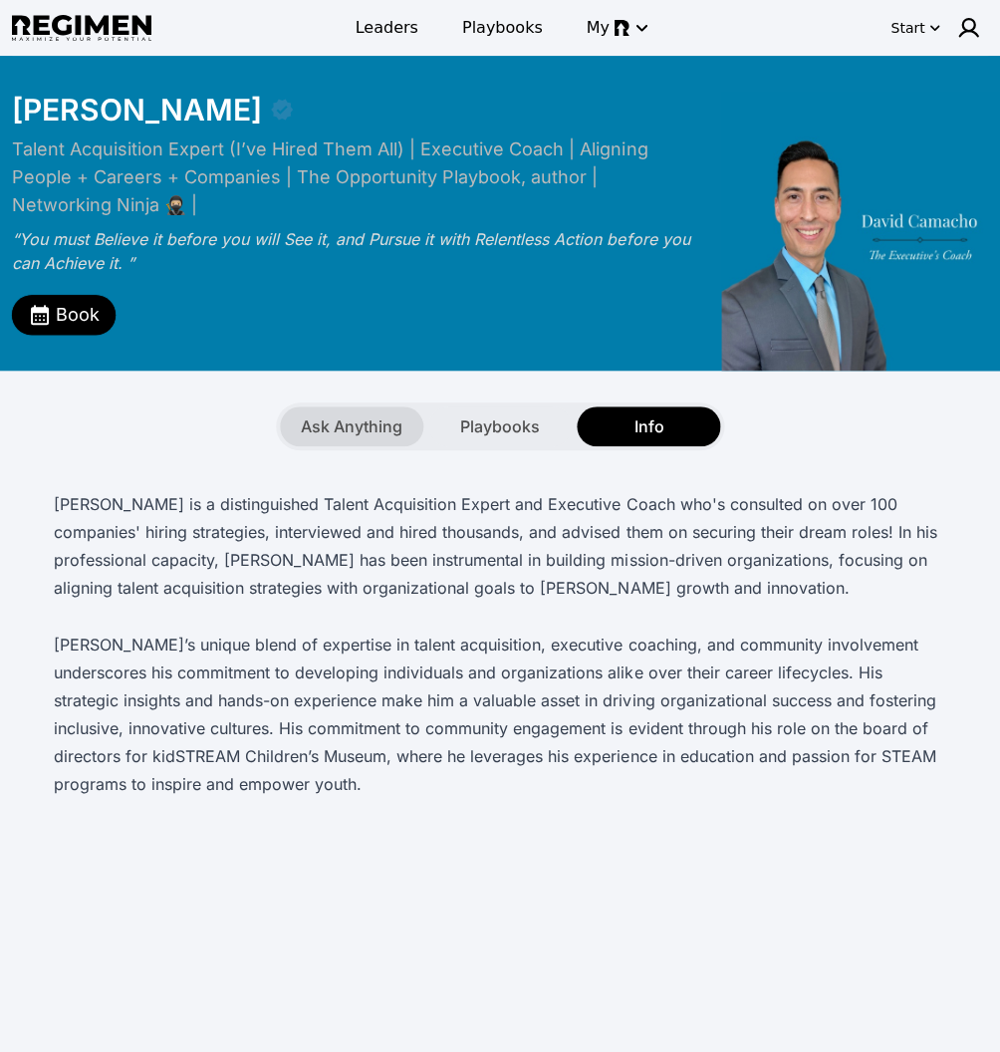
click at [300, 413] on div "Ask Anything" at bounding box center [351, 426] width 143 height 40
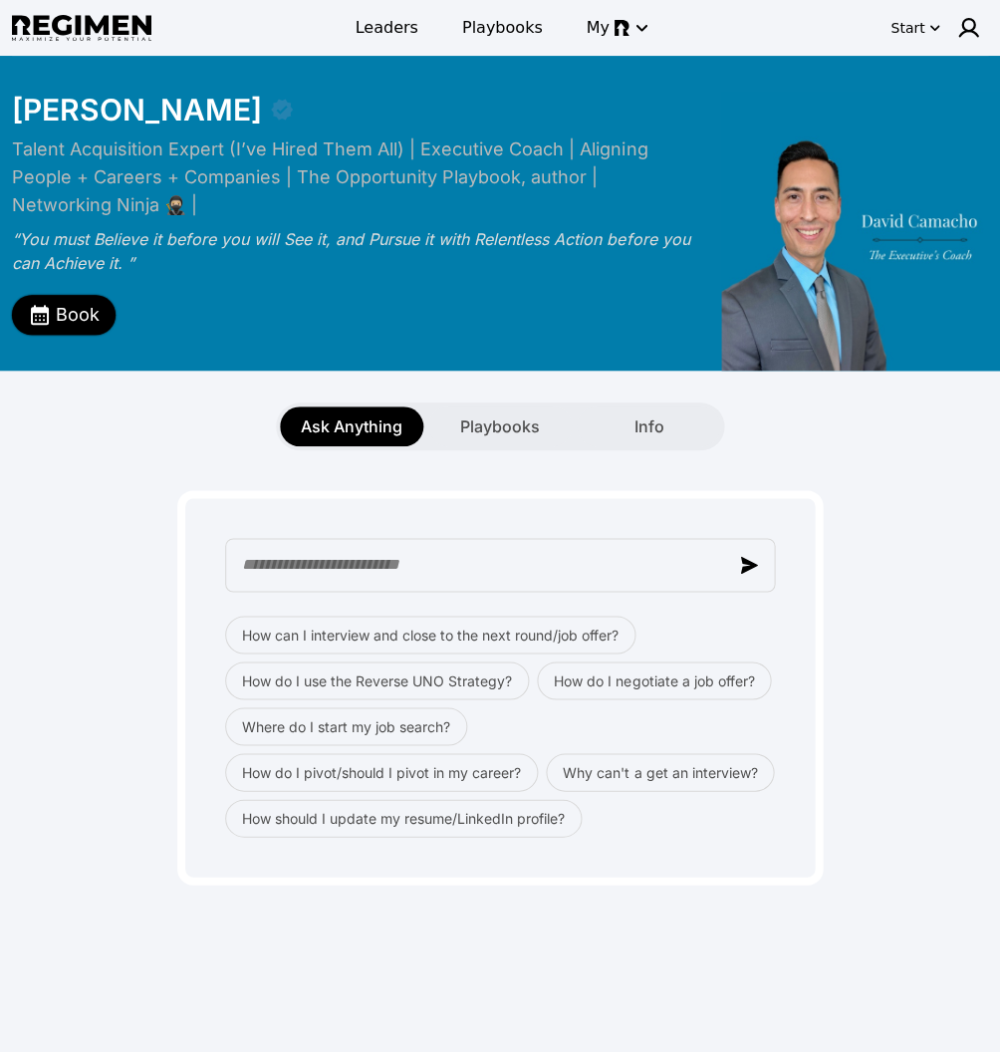
click at [76, 315] on span "Book" at bounding box center [78, 315] width 44 height 28
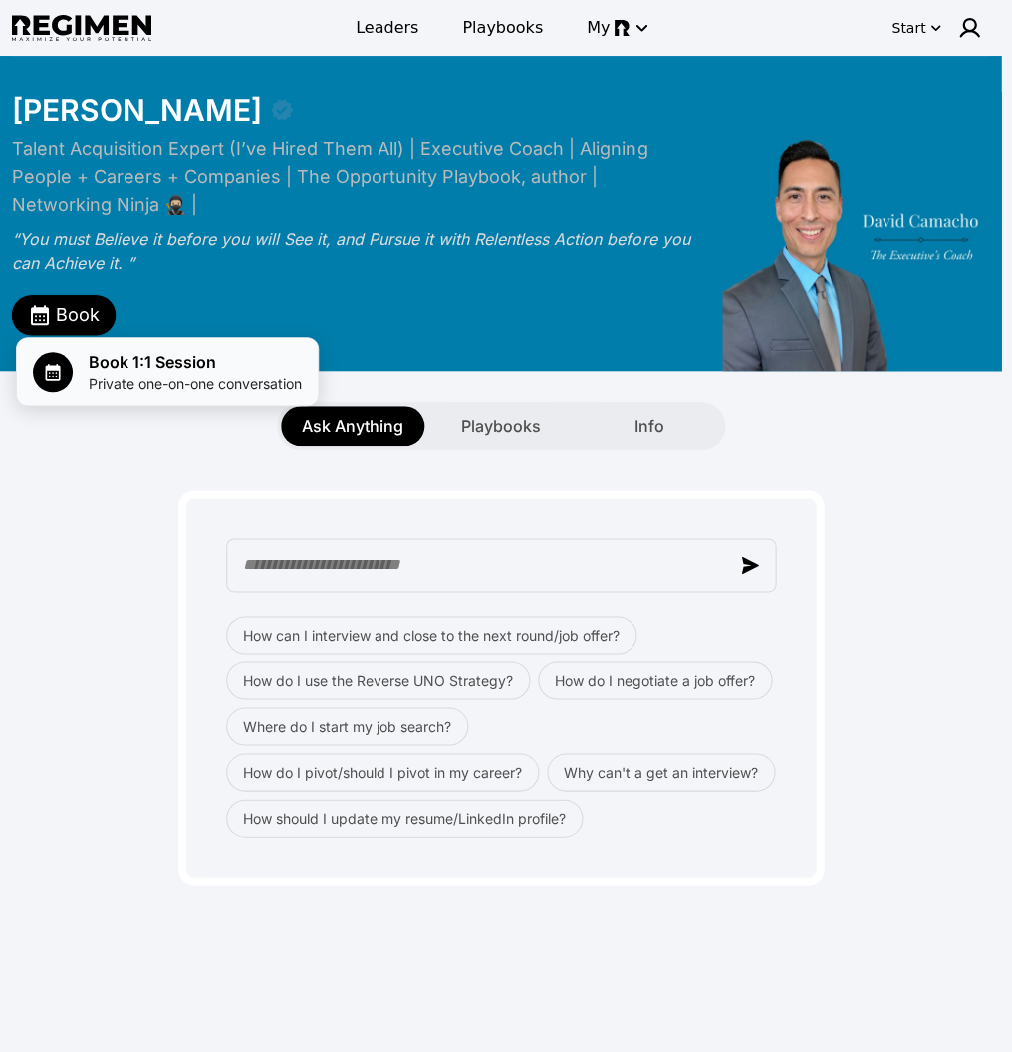
click at [101, 353] on span "Book 1:1 Session" at bounding box center [195, 362] width 213 height 24
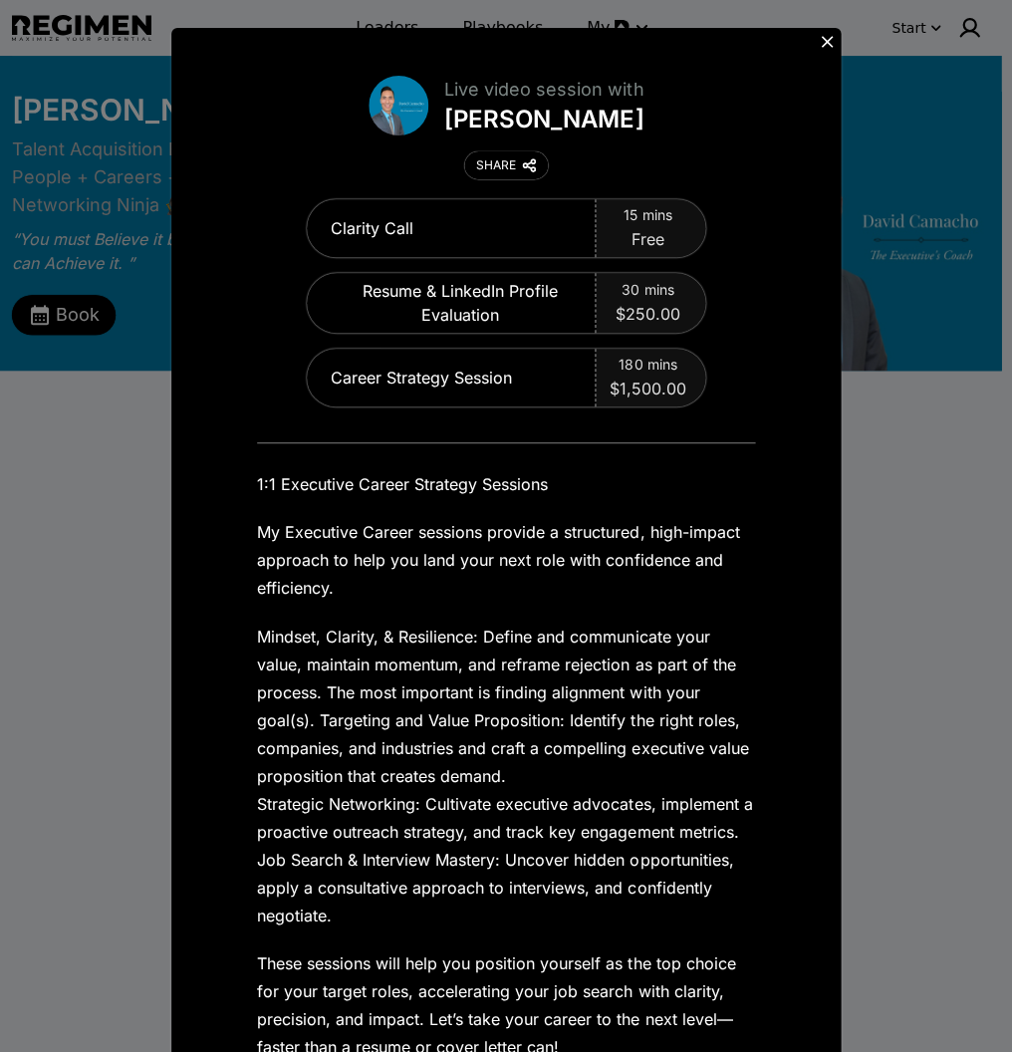
click at [817, 40] on icon at bounding box center [827, 42] width 20 height 20
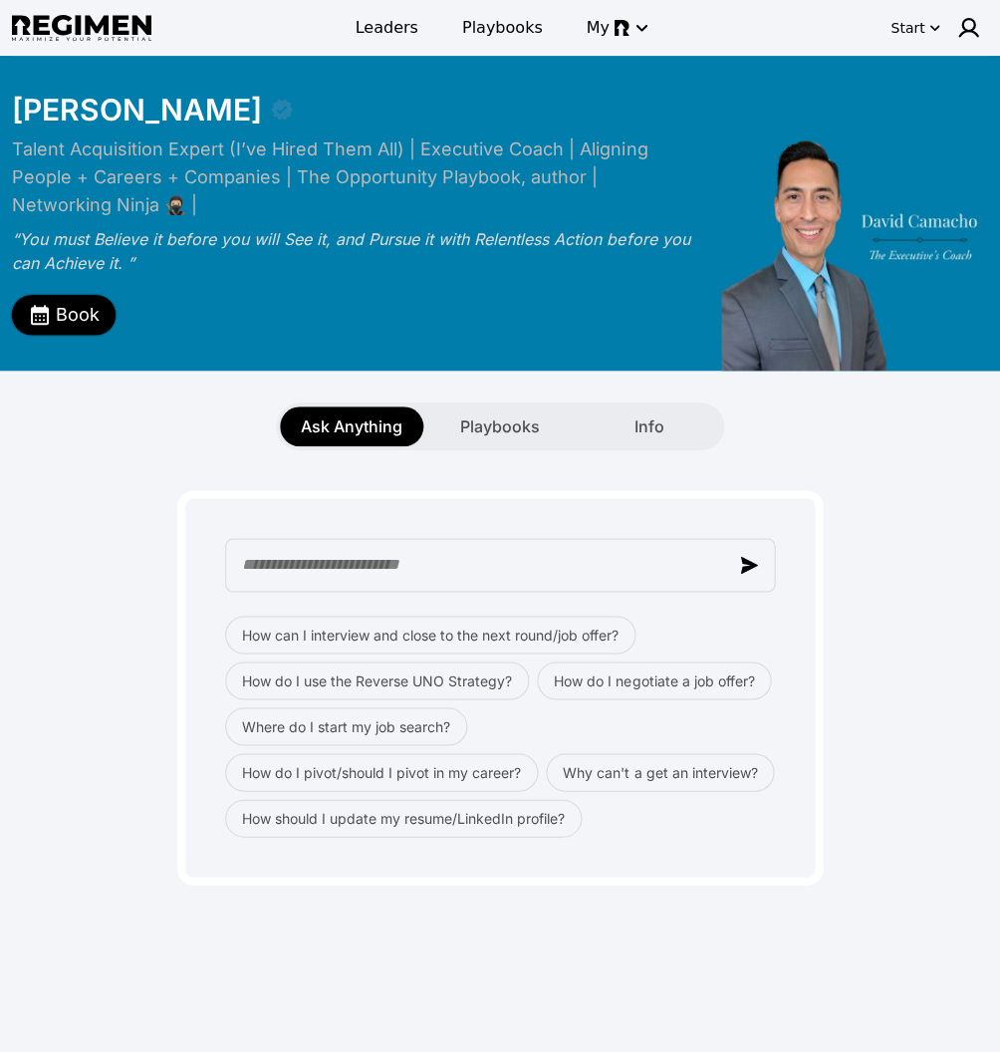
click at [44, 311] on icon "button" at bounding box center [40, 315] width 18 height 20
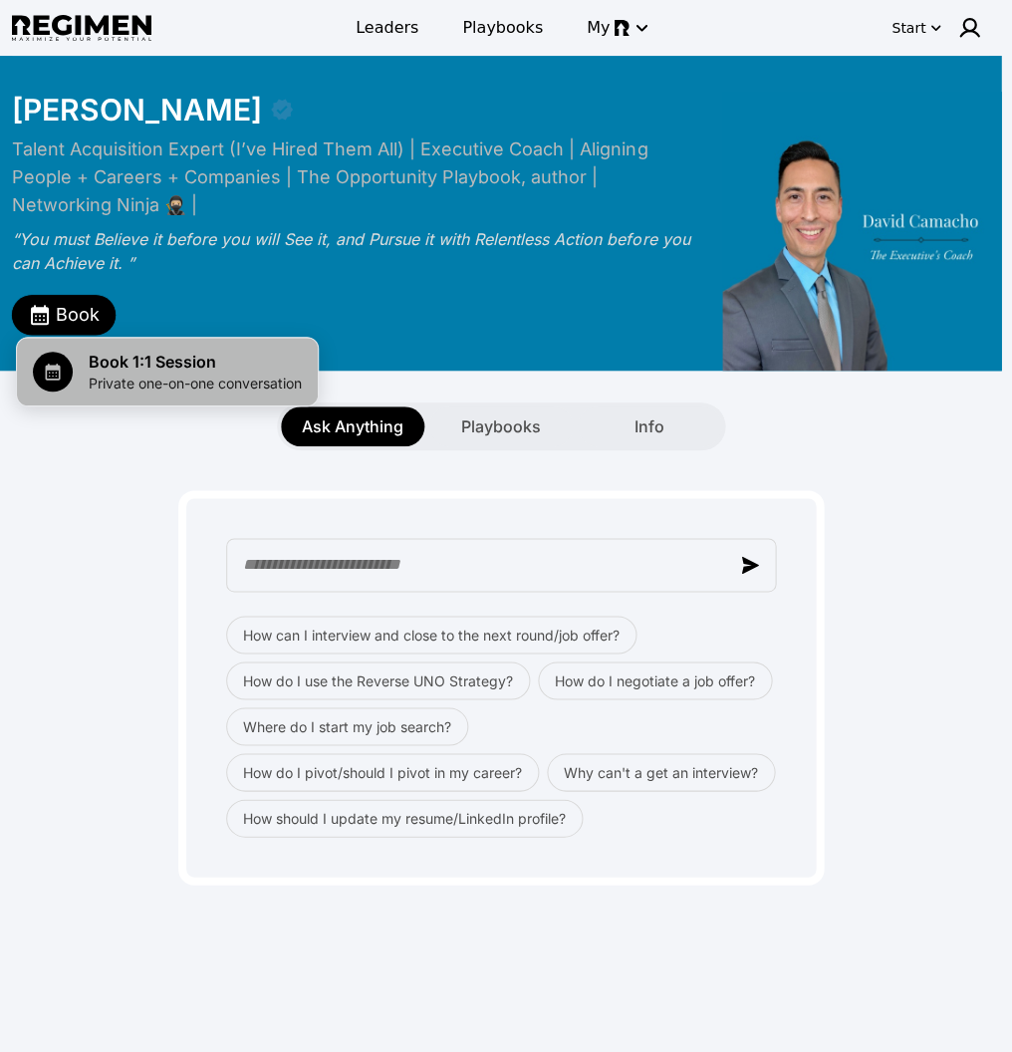
click at [108, 365] on span "Book 1:1 Session" at bounding box center [195, 362] width 213 height 24
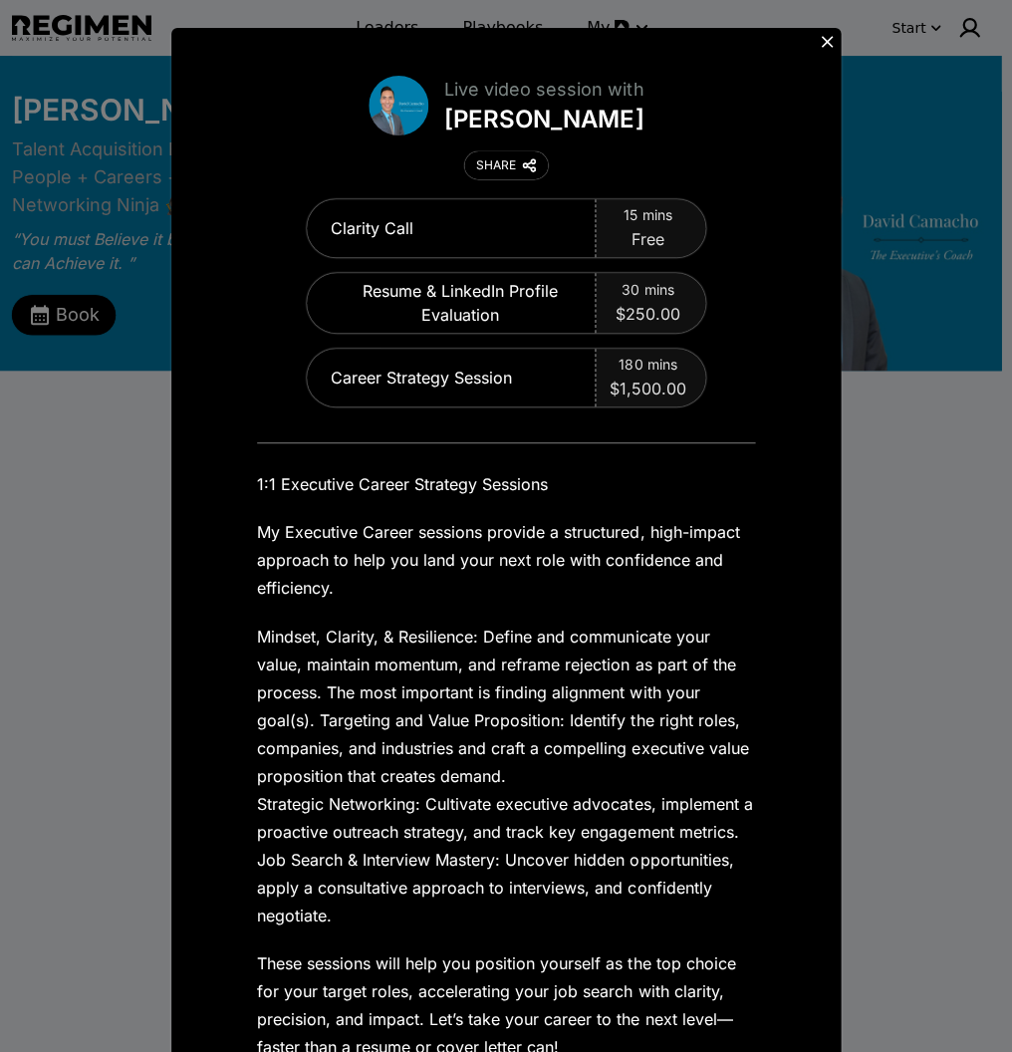
click at [891, 494] on div "Live video session with David Camacho SHARE Clarity Call 15 mins Free Resume & …" at bounding box center [506, 526] width 1012 height 1052
click at [818, 32] on icon at bounding box center [827, 42] width 20 height 20
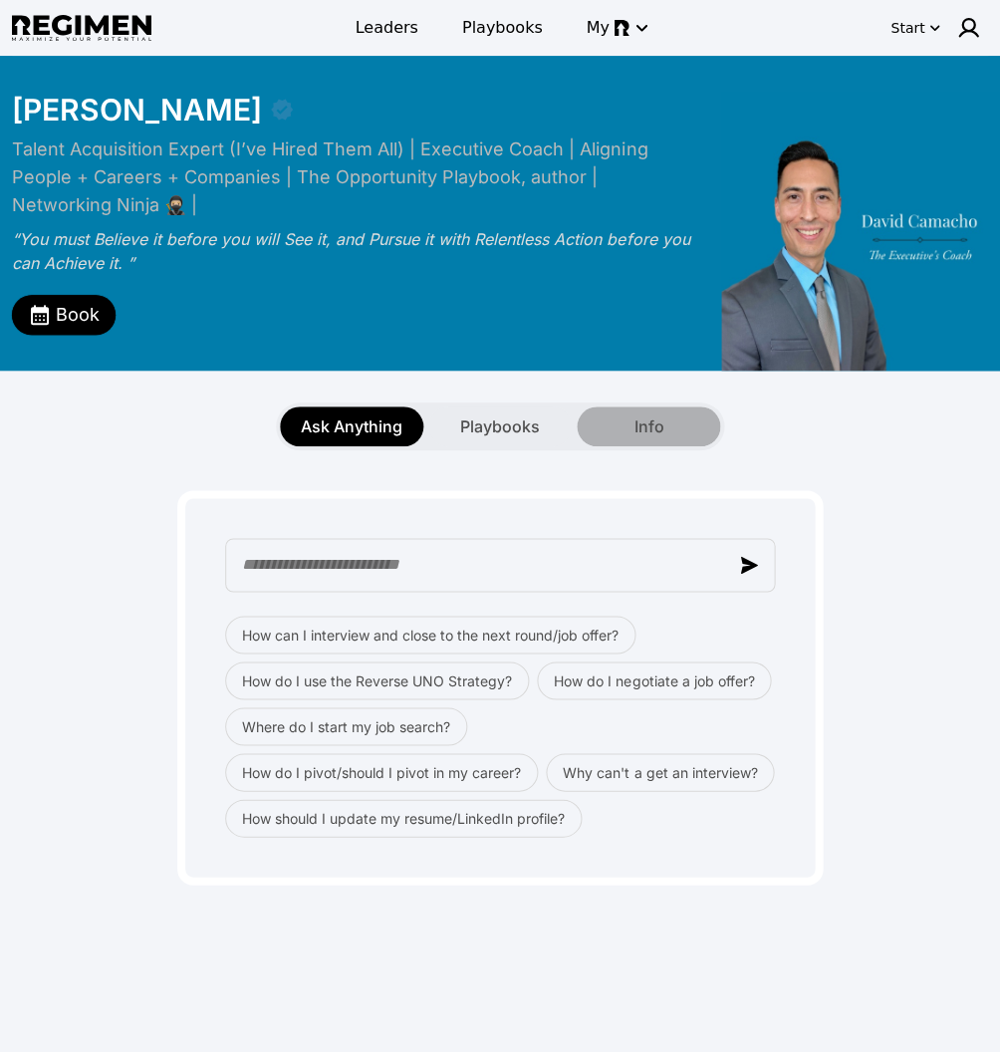
click at [657, 436] on span "Info" at bounding box center [649, 426] width 30 height 24
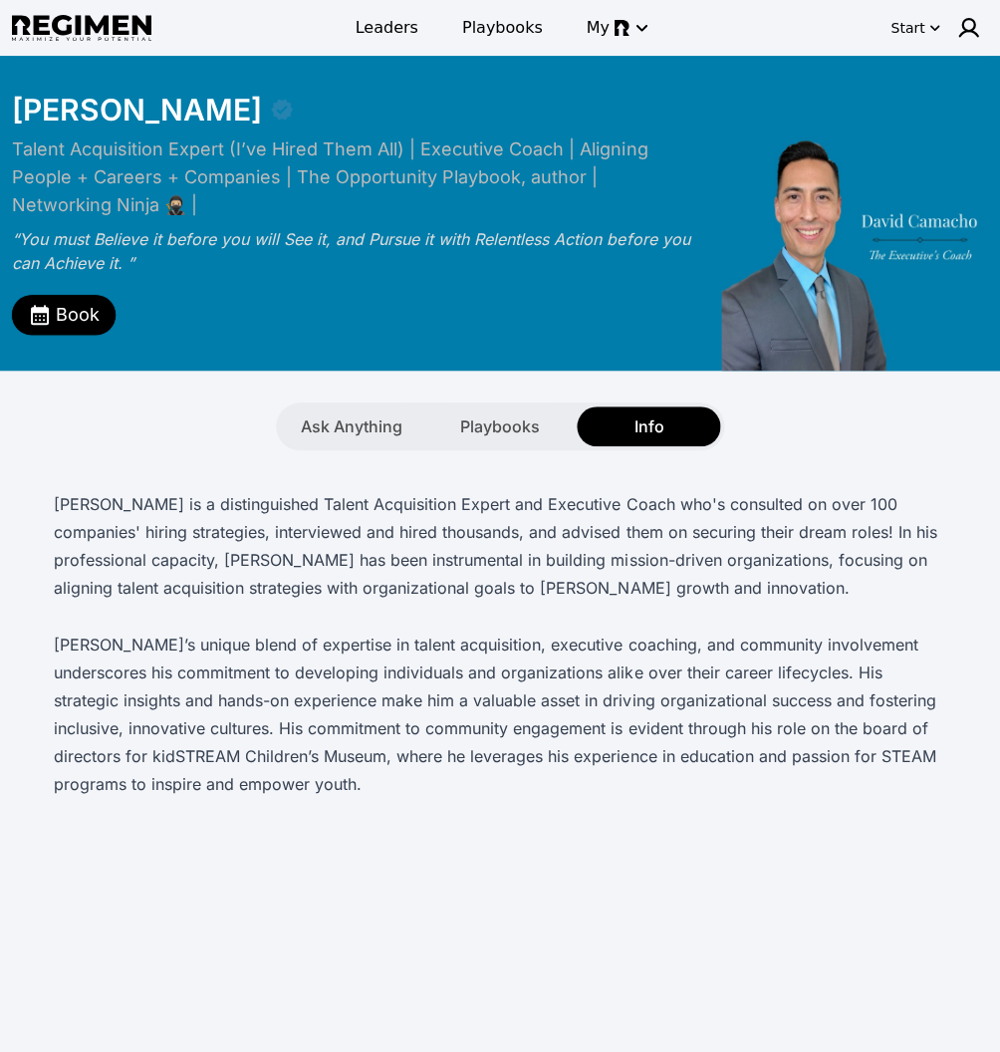
scroll to position [387, 0]
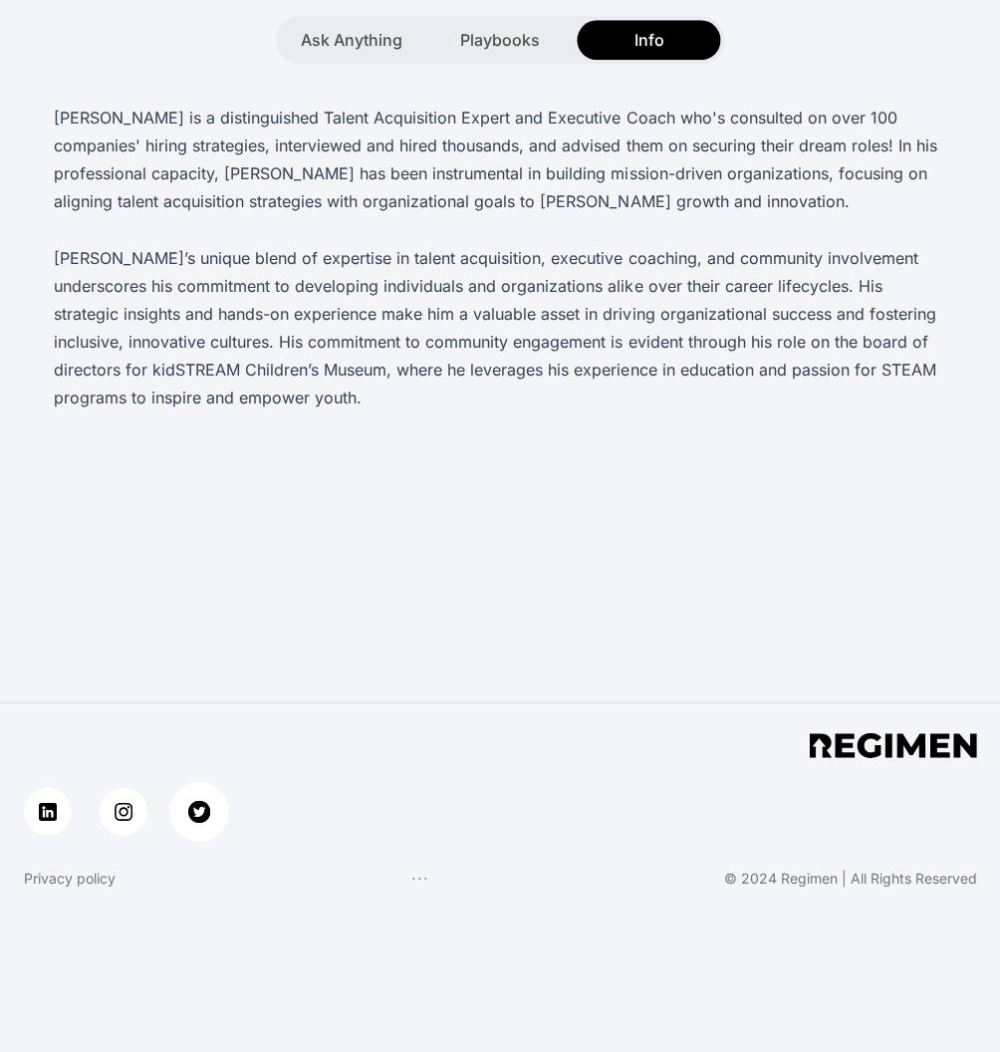
click at [189, 804] on img at bounding box center [199, 811] width 23 height 23
click at [56, 813] on img at bounding box center [48, 811] width 23 height 23
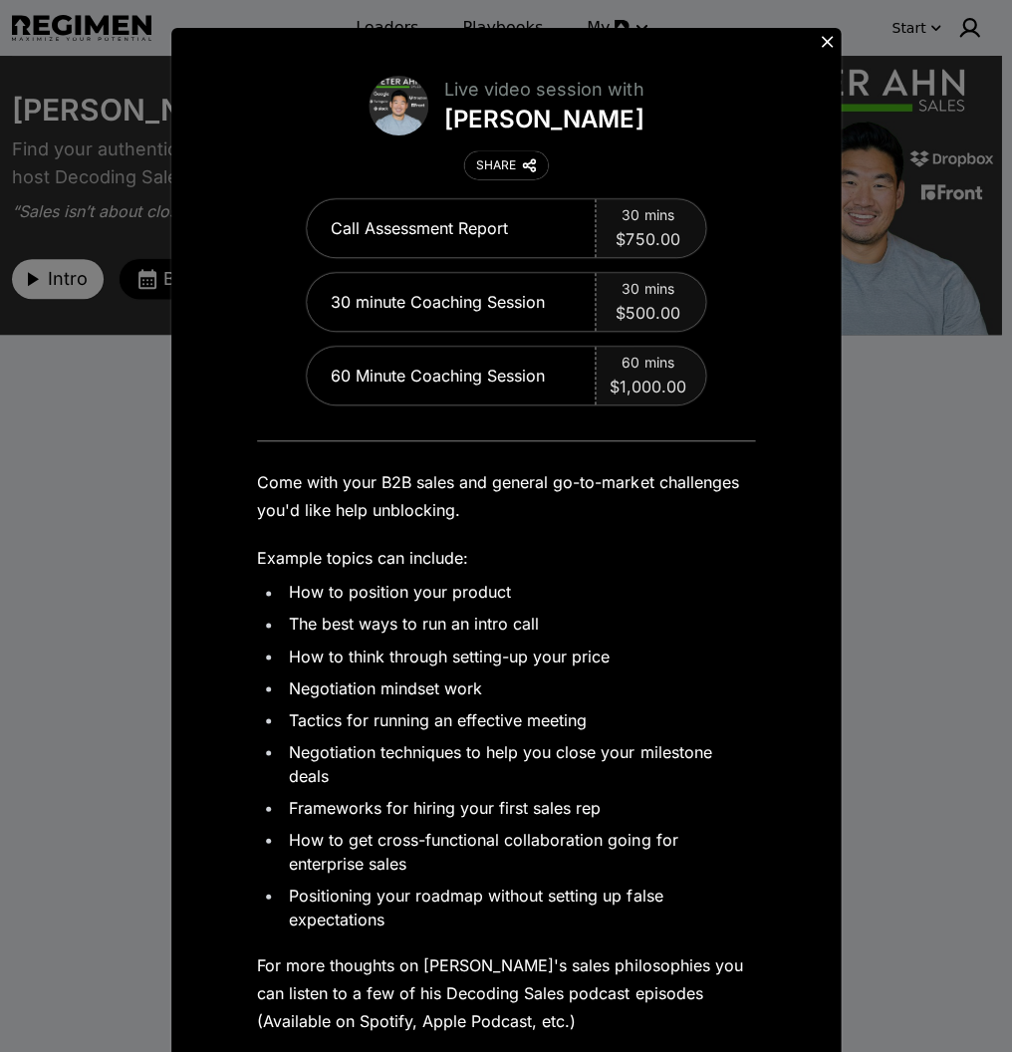
click at [827, 41] on icon at bounding box center [827, 42] width 20 height 20
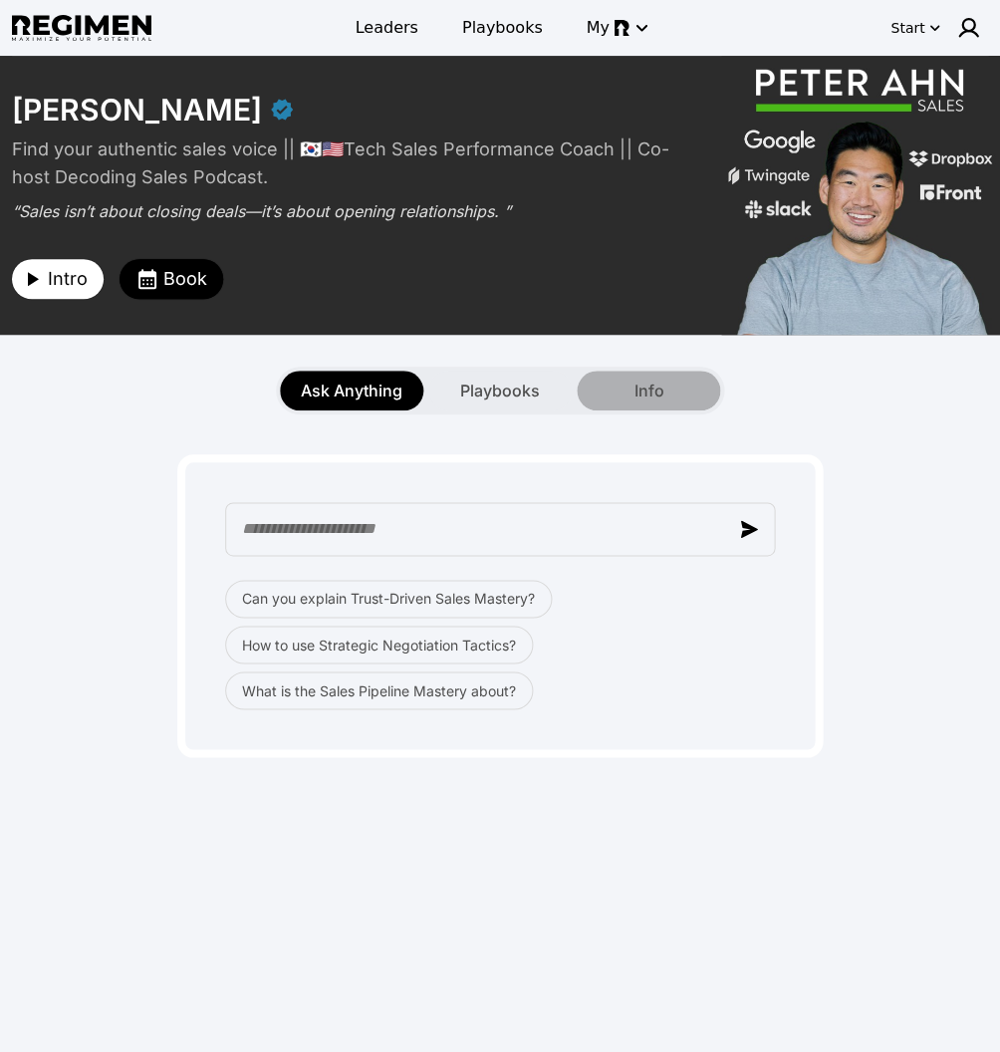
click at [649, 393] on span "Info" at bounding box center [649, 391] width 30 height 24
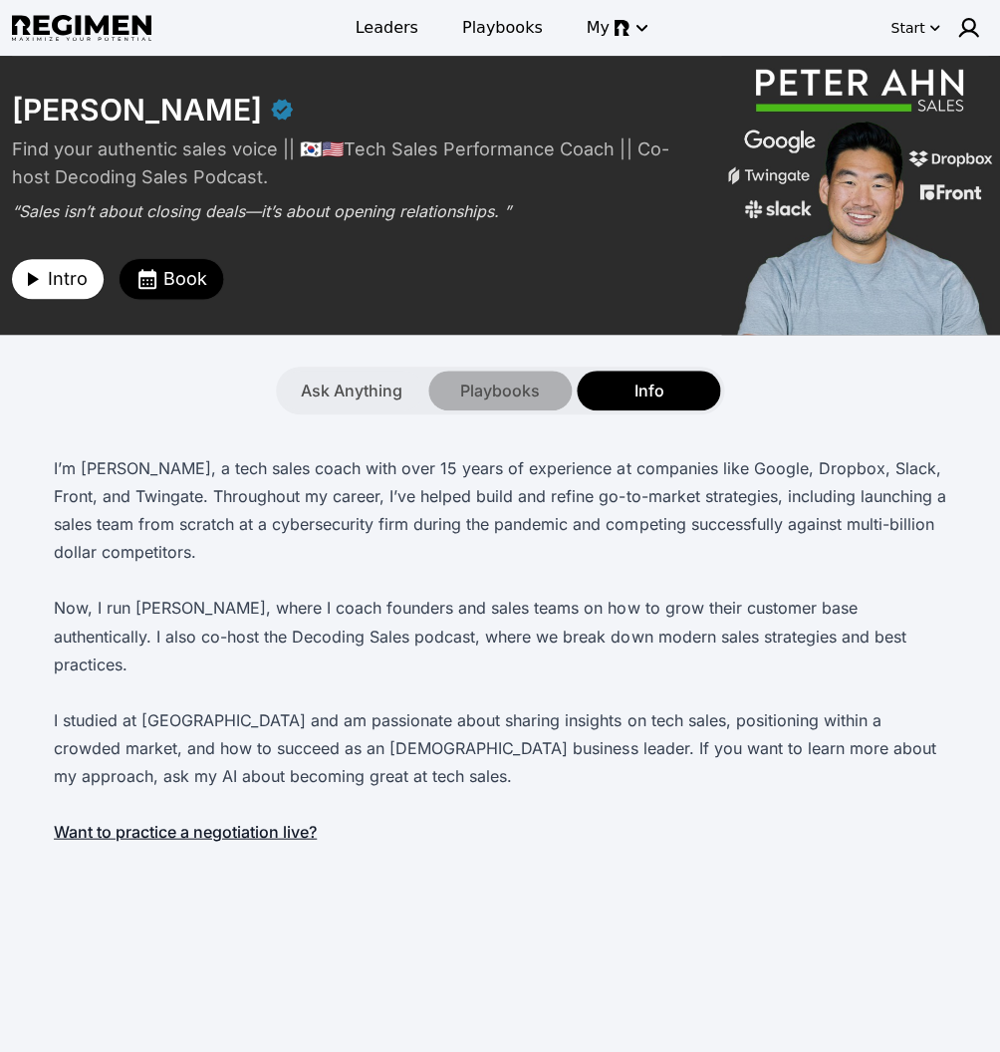
click at [491, 390] on span "Playbooks" at bounding box center [500, 391] width 80 height 24
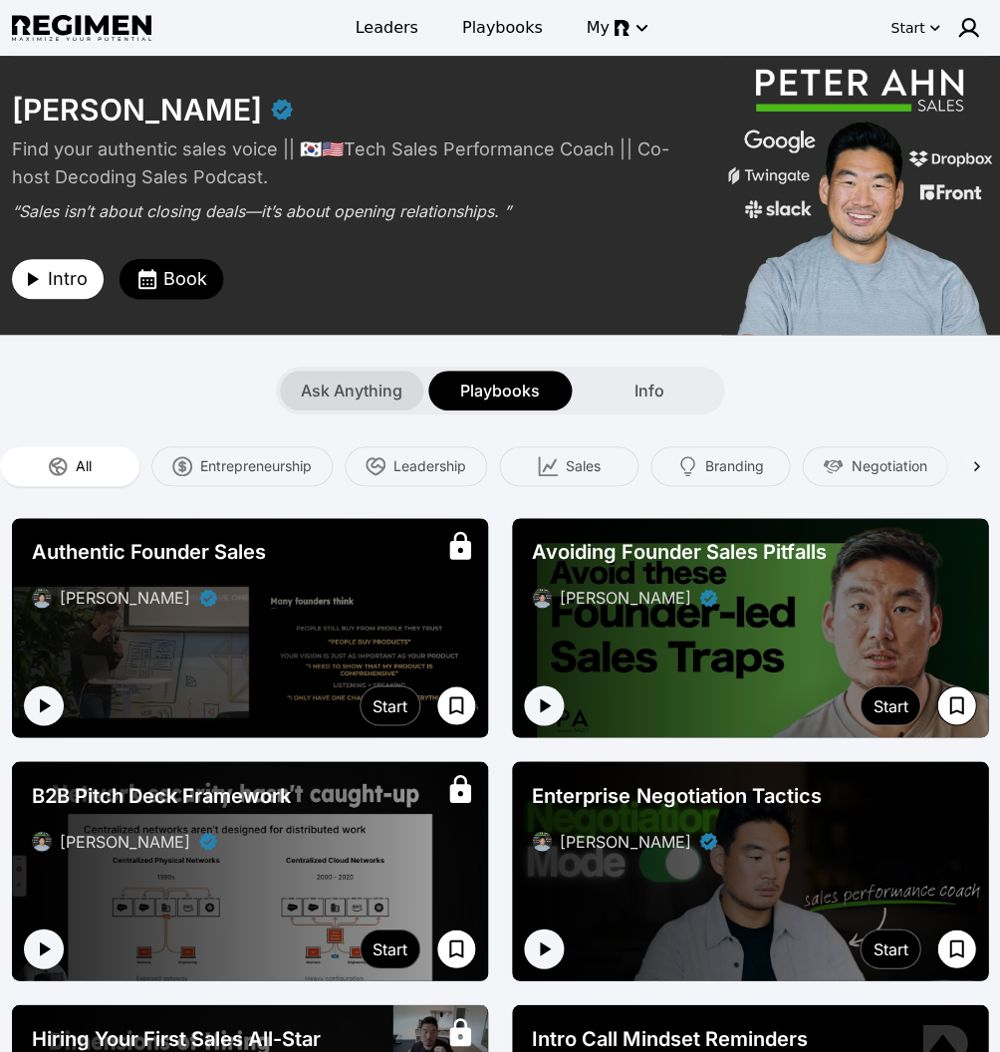
click at [361, 401] on span "Ask Anything" at bounding box center [352, 391] width 102 height 24
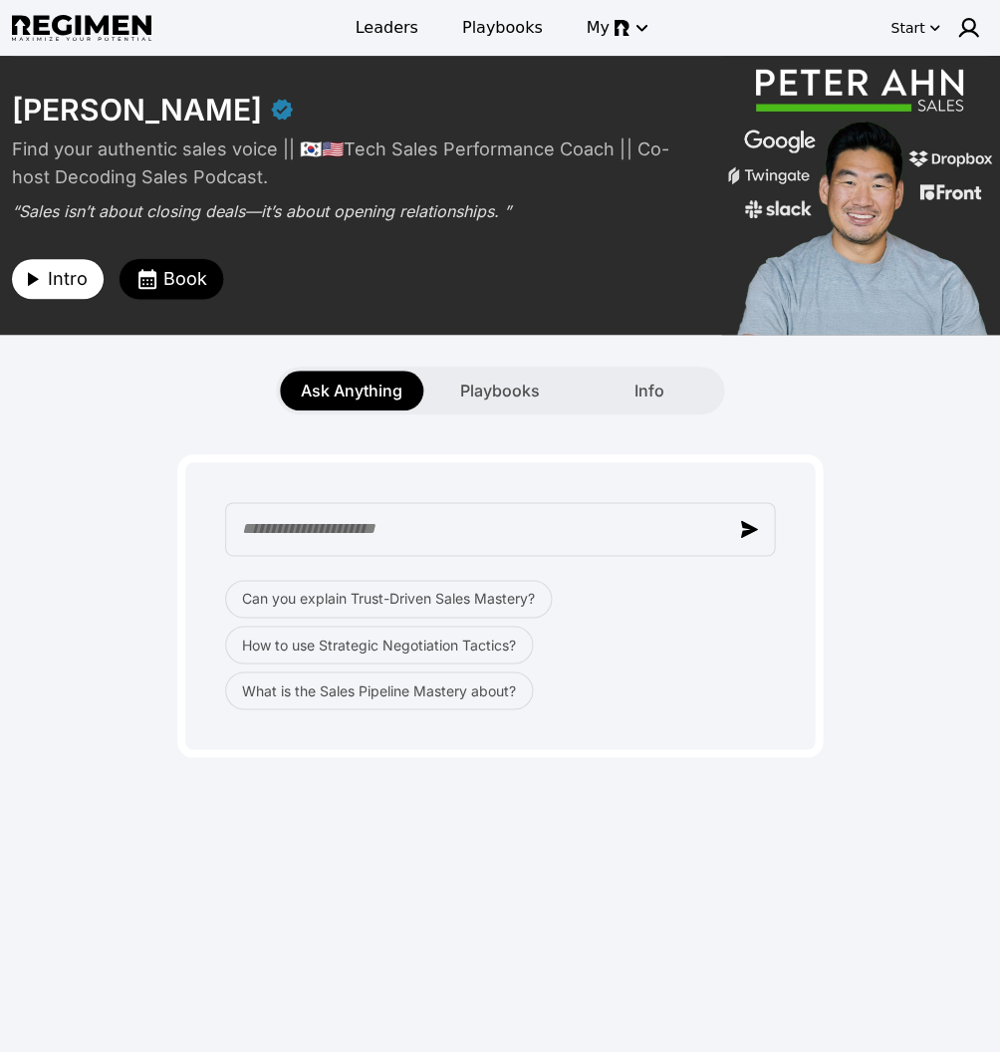
click at [897, 84] on div "Peter Ahn Find your authentic sales voice || 🇰🇷🇺🇸Tech Sales Performance Coach |…" at bounding box center [500, 195] width 1000 height 279
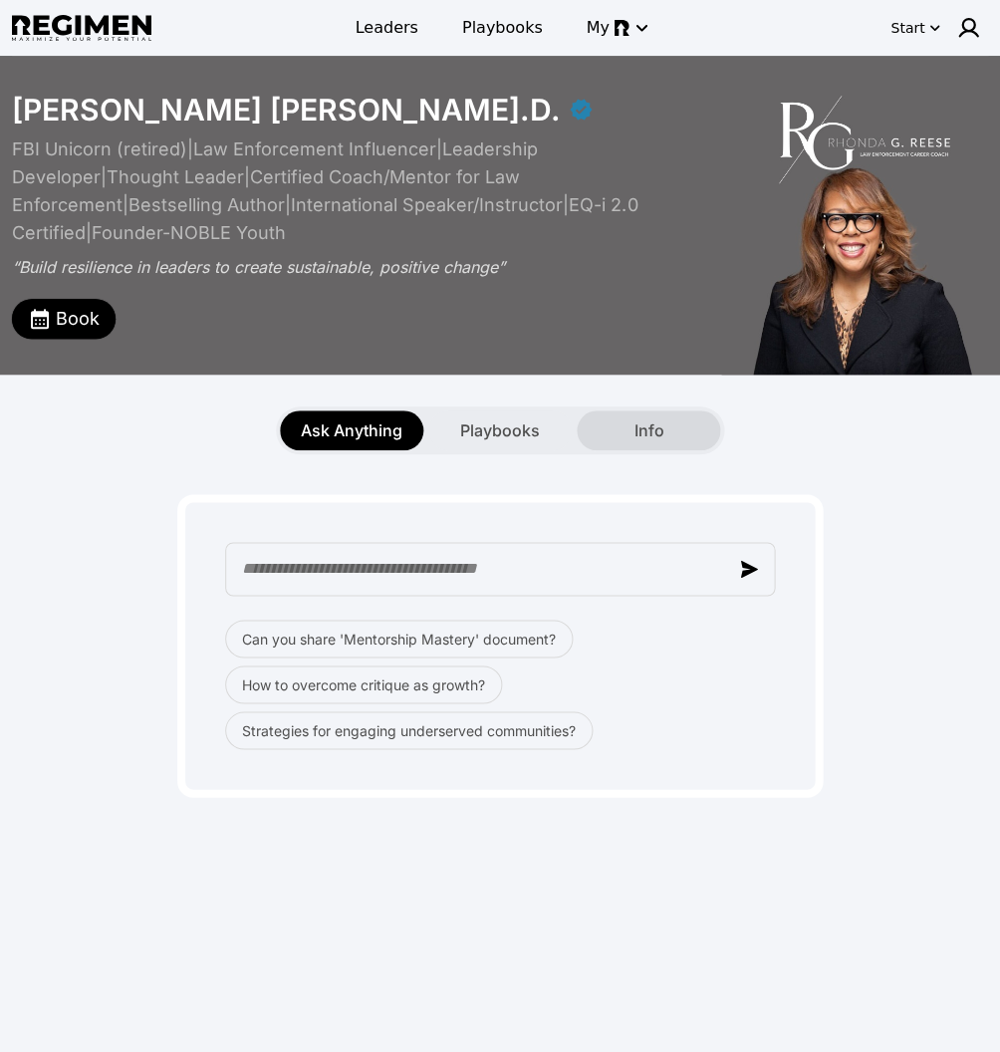
click at [619, 410] on div "Info" at bounding box center [648, 430] width 143 height 40
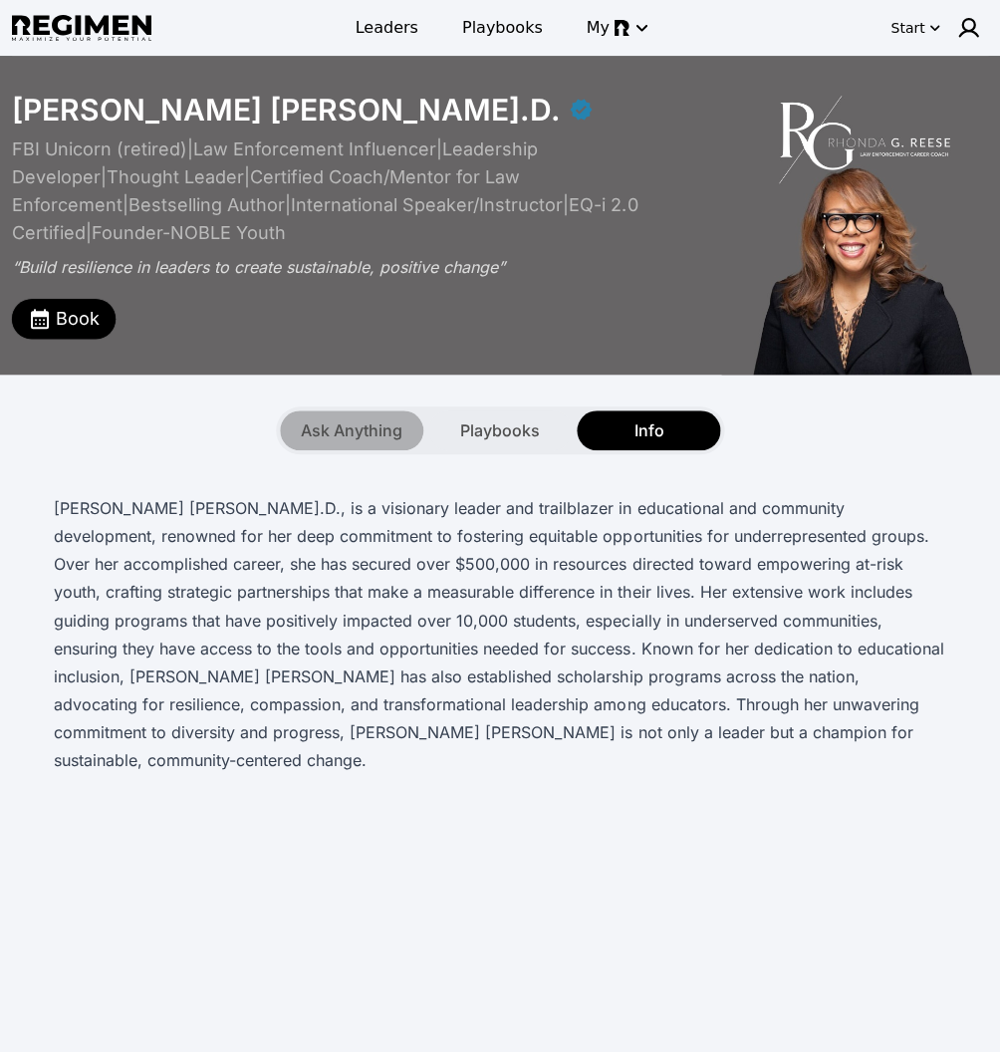
click at [379, 419] on div "Ask Anything" at bounding box center [351, 430] width 143 height 40
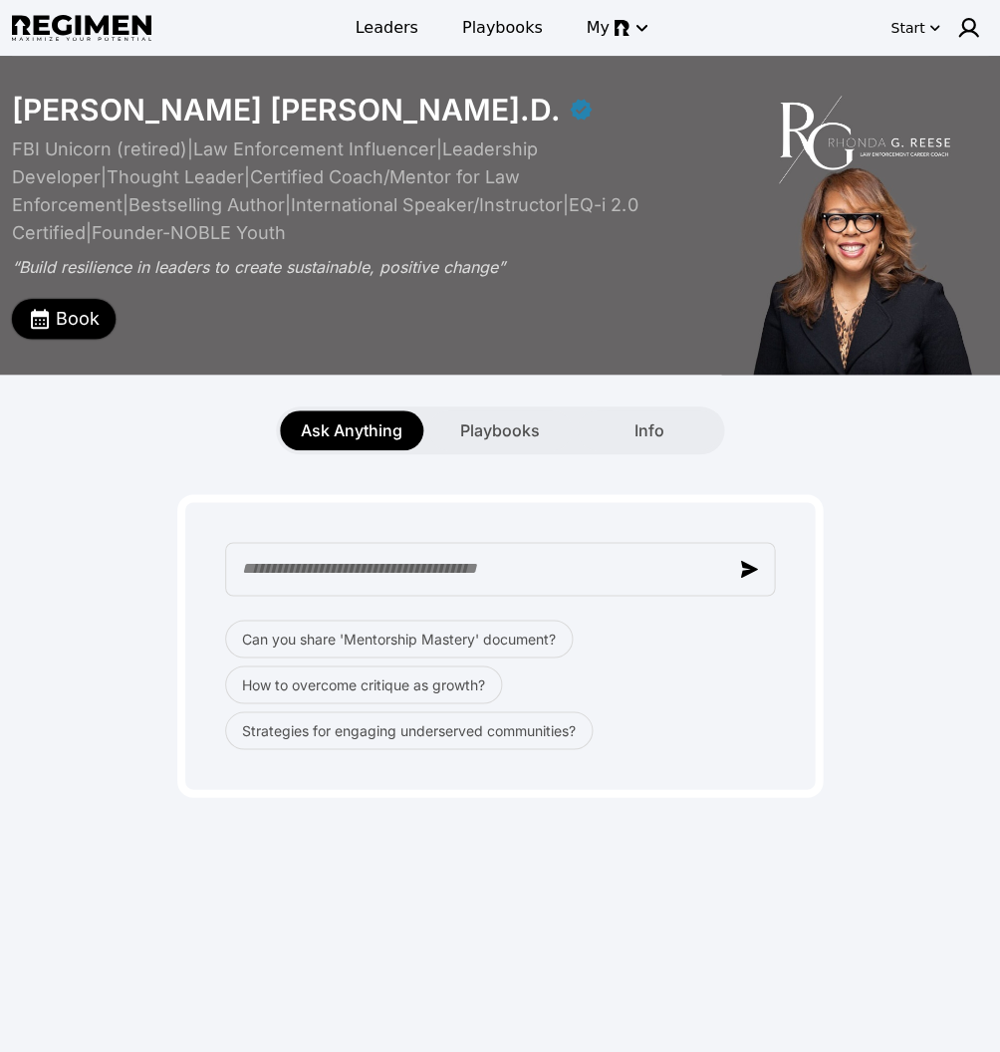
click at [91, 305] on span "Book" at bounding box center [78, 319] width 44 height 28
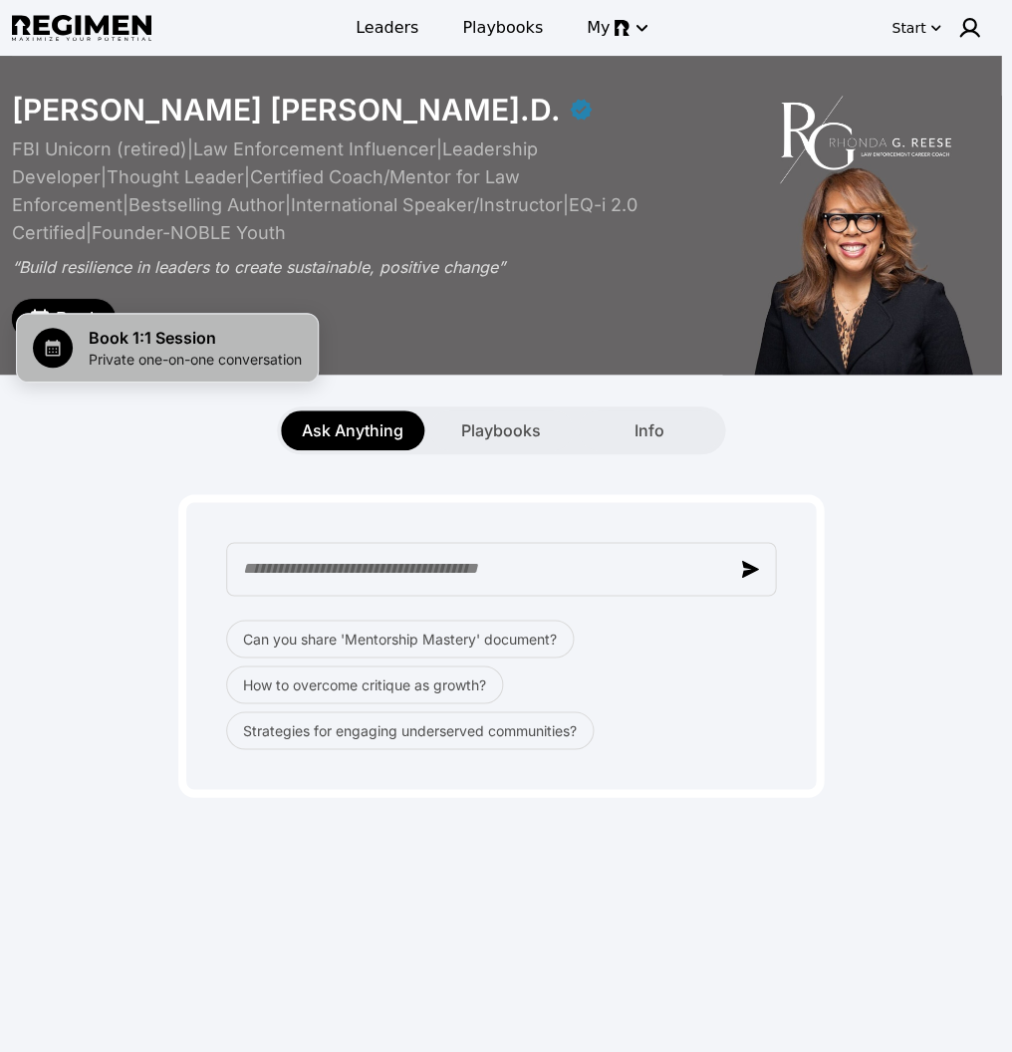
click at [147, 367] on span "Private one-on-one conversation" at bounding box center [195, 360] width 213 height 20
